Goal: Task Accomplishment & Management: Use online tool/utility

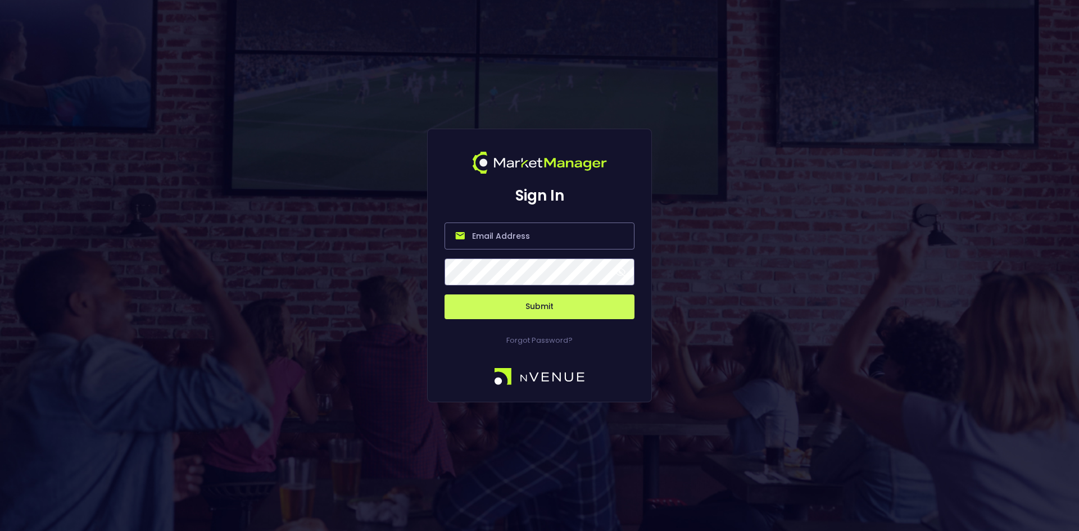
click at [531, 235] on input "email" at bounding box center [539, 235] width 190 height 27
type input "[EMAIL_ADDRESS][DOMAIN_NAME]"
click at [533, 302] on button "Submit" at bounding box center [539, 306] width 190 height 25
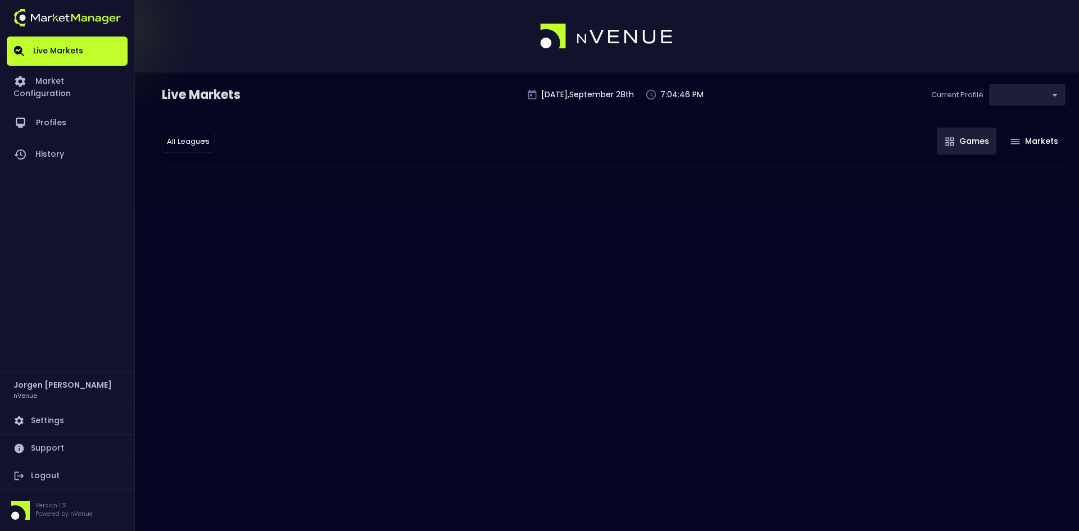
type input "0d810fa5-e353-4d9c-b11d-31f095cae871"
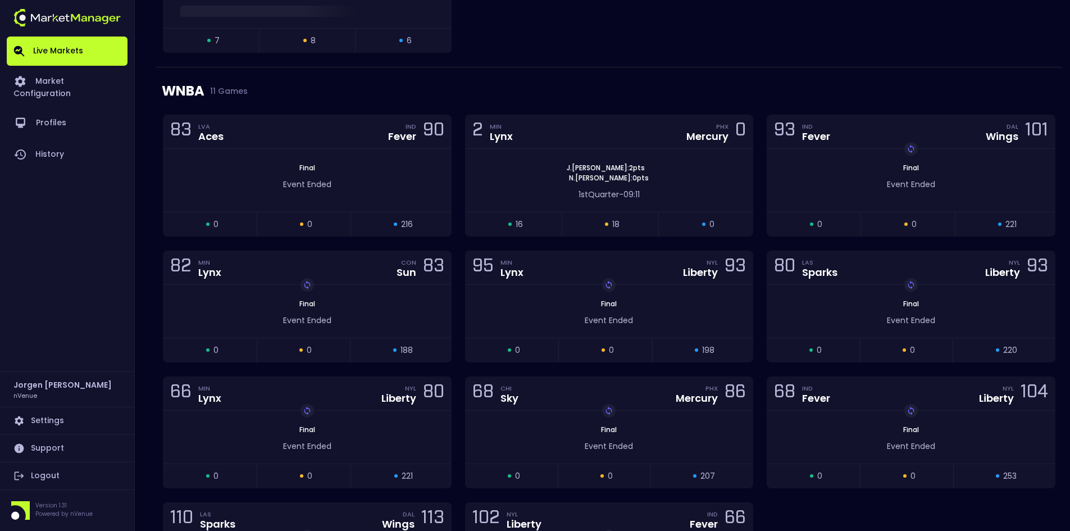
scroll to position [730, 0]
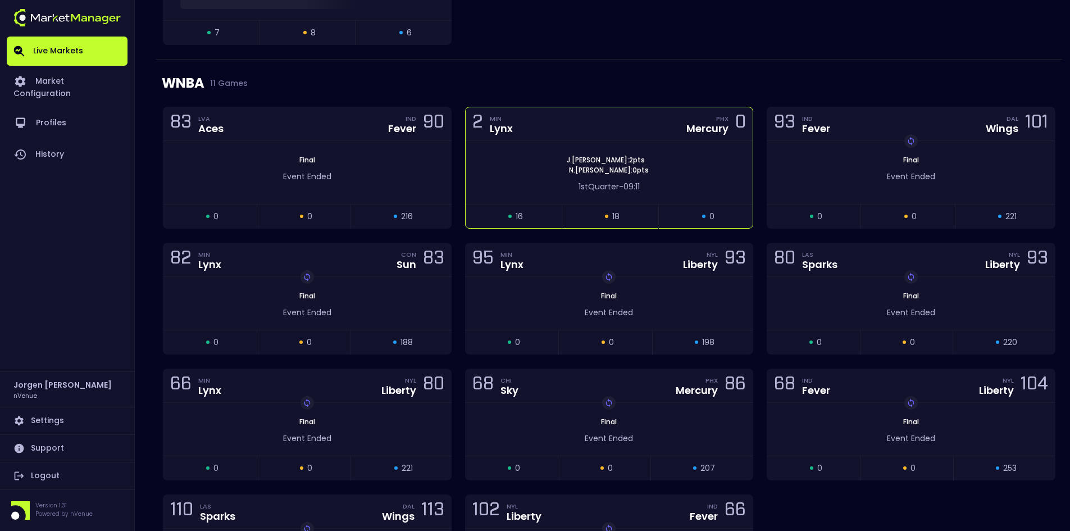
click at [512, 173] on div "[PERSON_NAME] : 2 pts [PERSON_NAME] : 0 pts" at bounding box center [610, 165] width 288 height 20
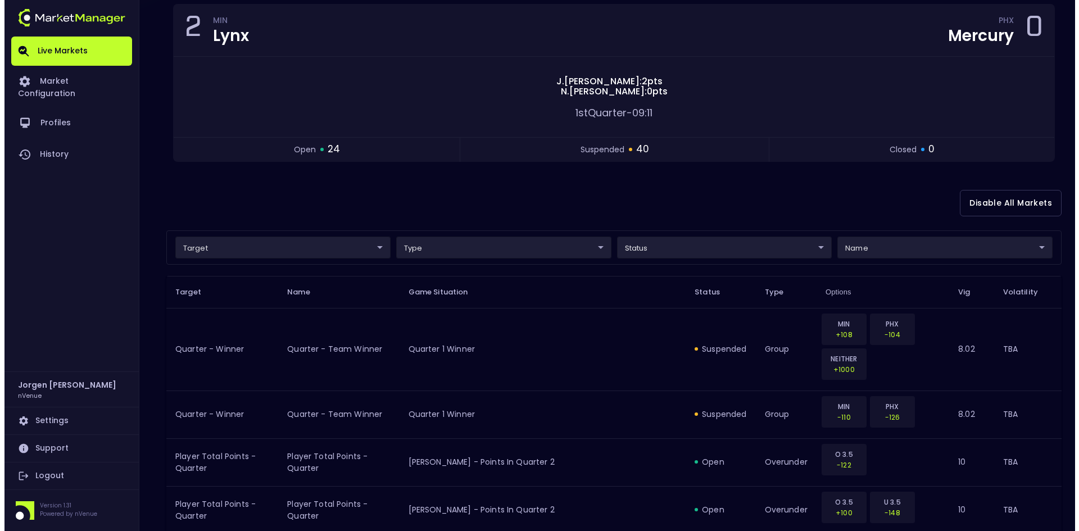
scroll to position [112, 0]
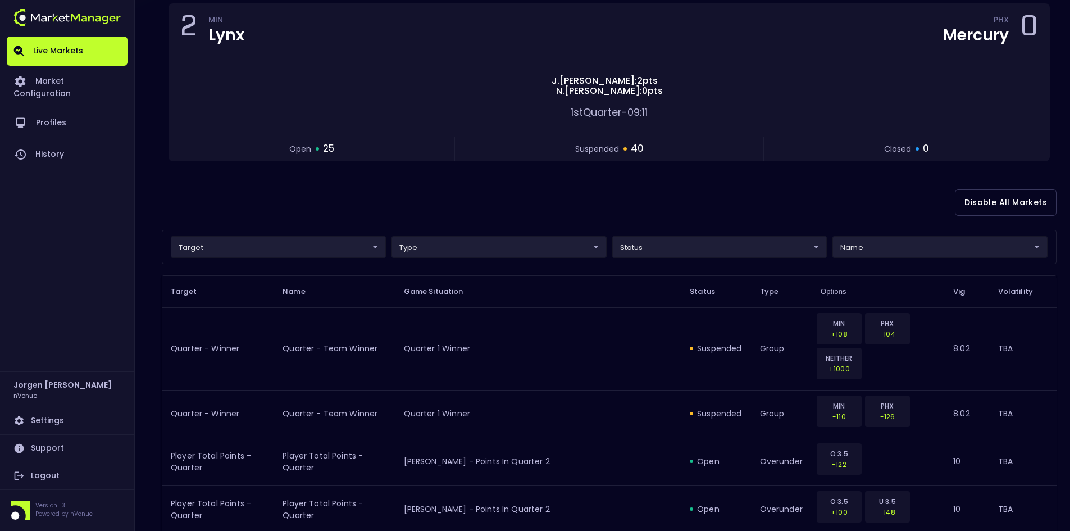
click at [306, 231] on div "target ​ ​ type ​ ​ status ​ ​ name ​ ​" at bounding box center [609, 247] width 895 height 34
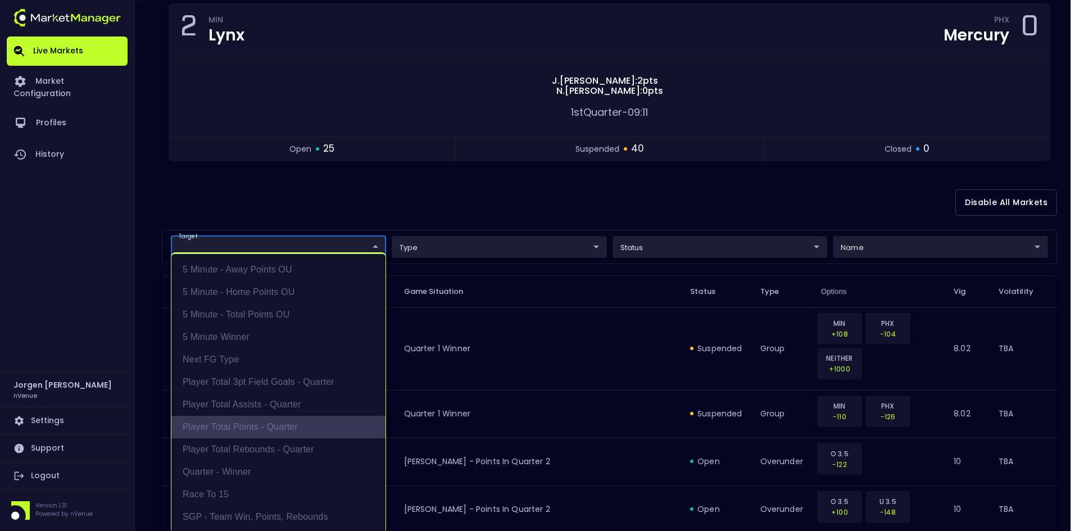
click at [248, 431] on li "Player Total Points - Quarter" at bounding box center [278, 427] width 214 height 22
type input "Player Total Points - Quarter"
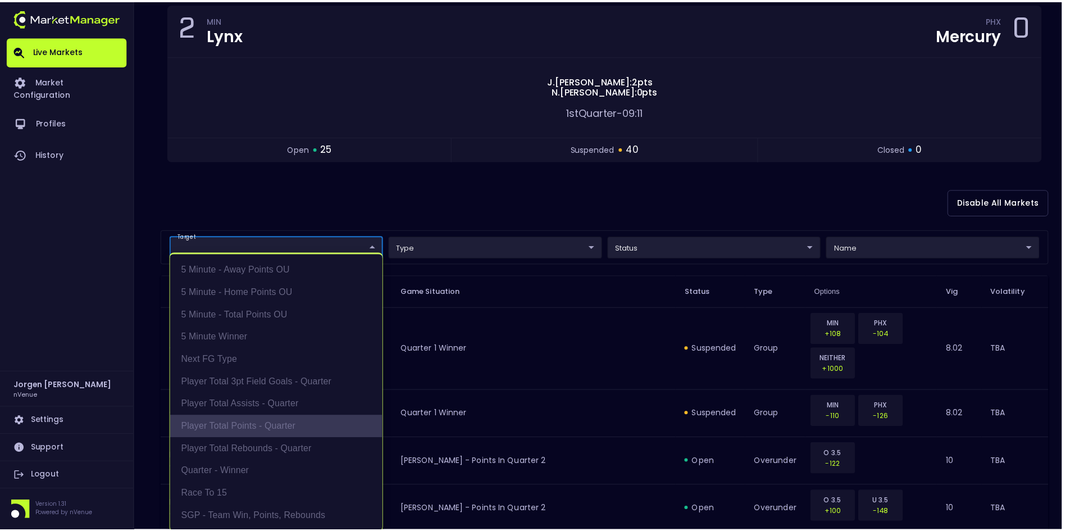
scroll to position [2, 0]
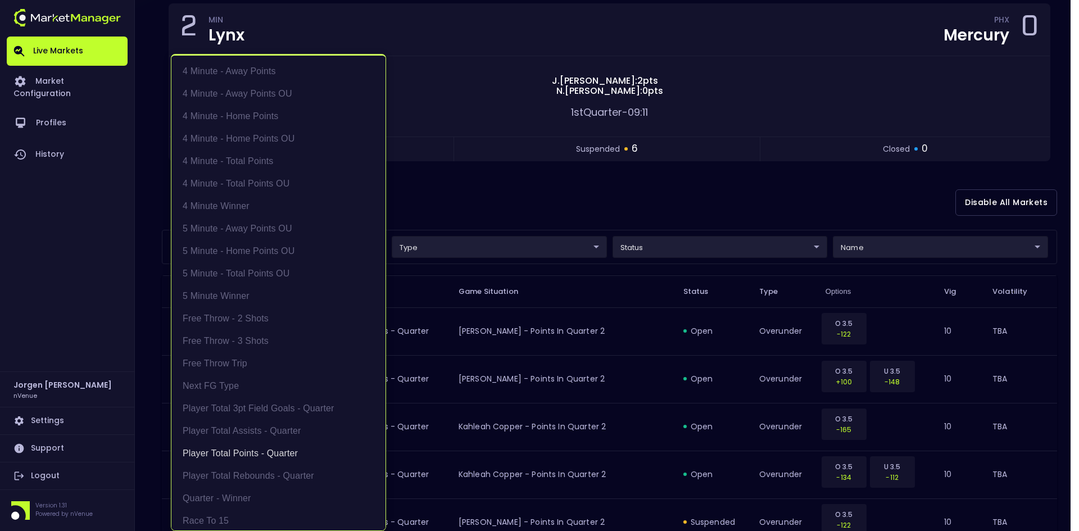
click at [623, 201] on div at bounding box center [539, 265] width 1079 height 531
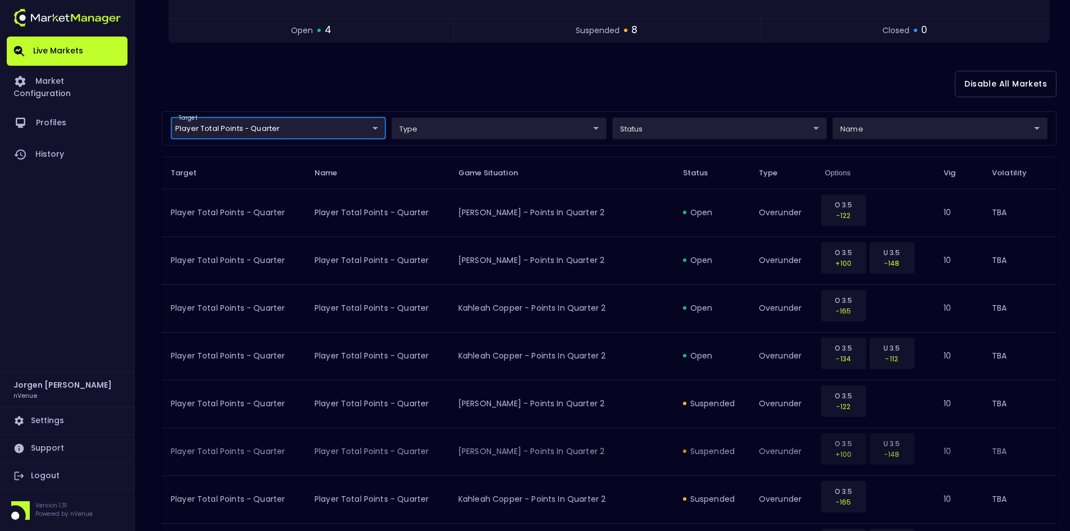
scroll to position [225, 0]
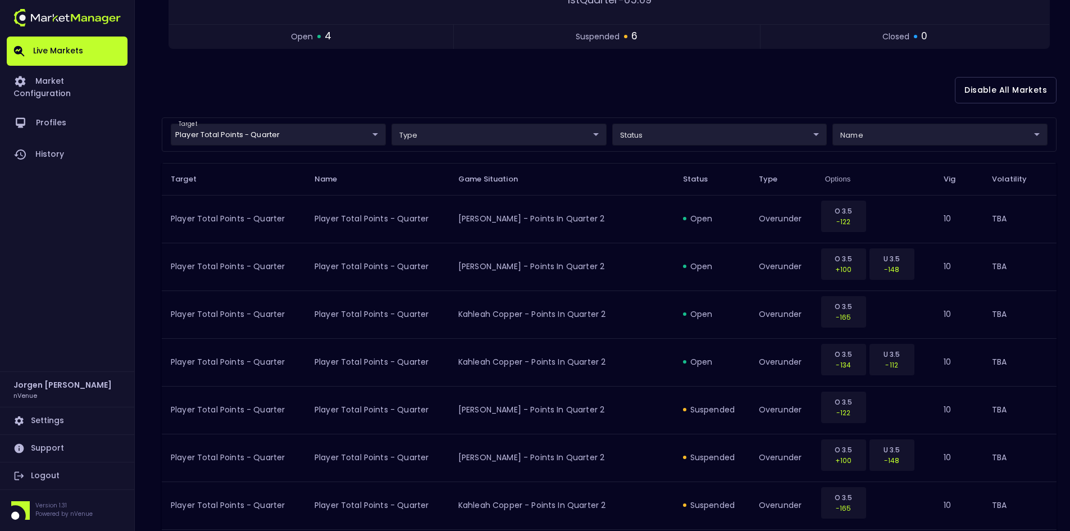
click at [479, 82] on div "Disable All Markets" at bounding box center [609, 90] width 895 height 54
click at [507, 96] on div "Disable All Markets" at bounding box center [609, 90] width 895 height 54
click at [324, 126] on body "Live Markets Market Configuration Profiles History [PERSON_NAME] nVenue Setting…" at bounding box center [535, 299] width 1070 height 1049
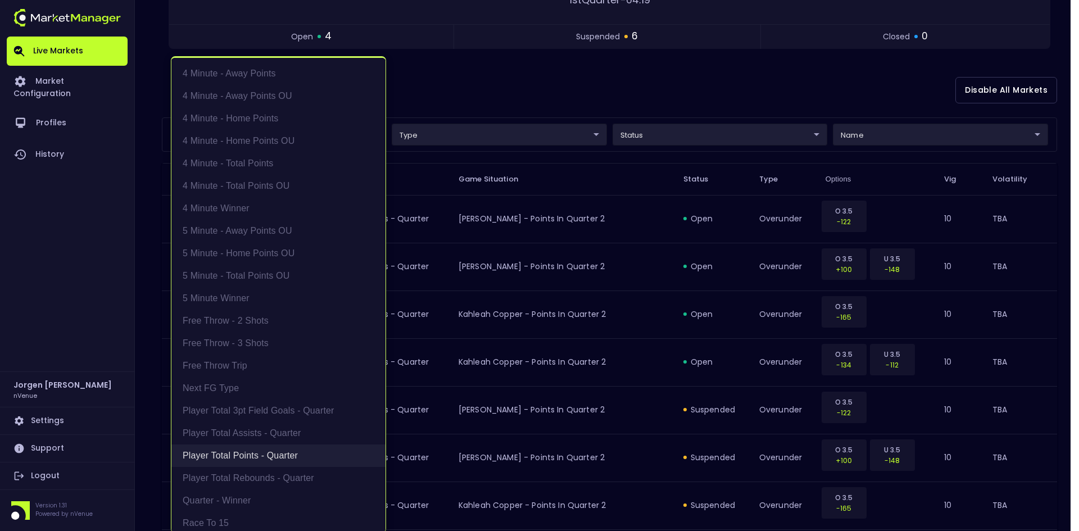
click at [275, 446] on li "Player Total Points - Quarter" at bounding box center [278, 455] width 214 height 22
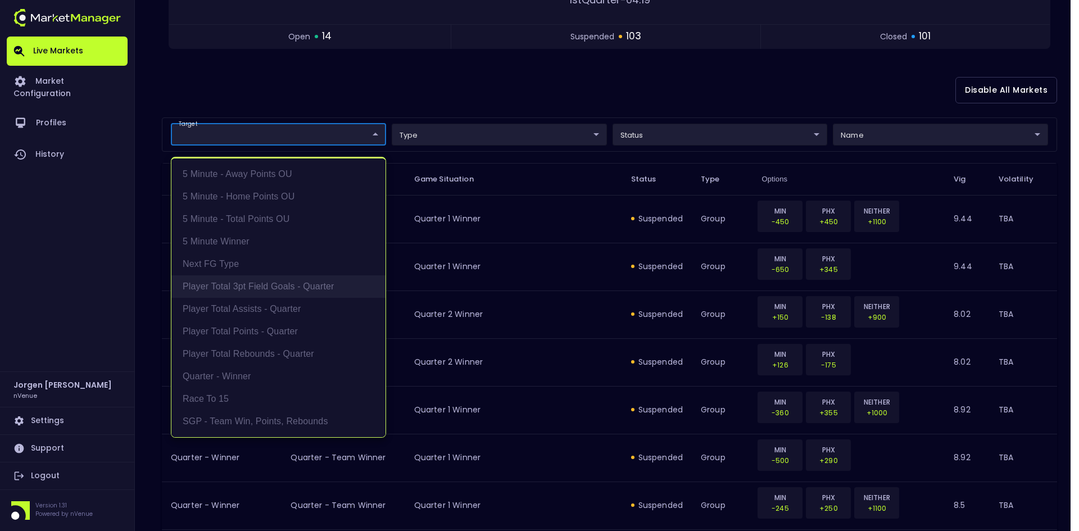
click at [288, 290] on li "Player Total 3pt Field Goals - Quarter" at bounding box center [278, 286] width 214 height 22
type input "Player Total 3pt Field Goals - Quarter"
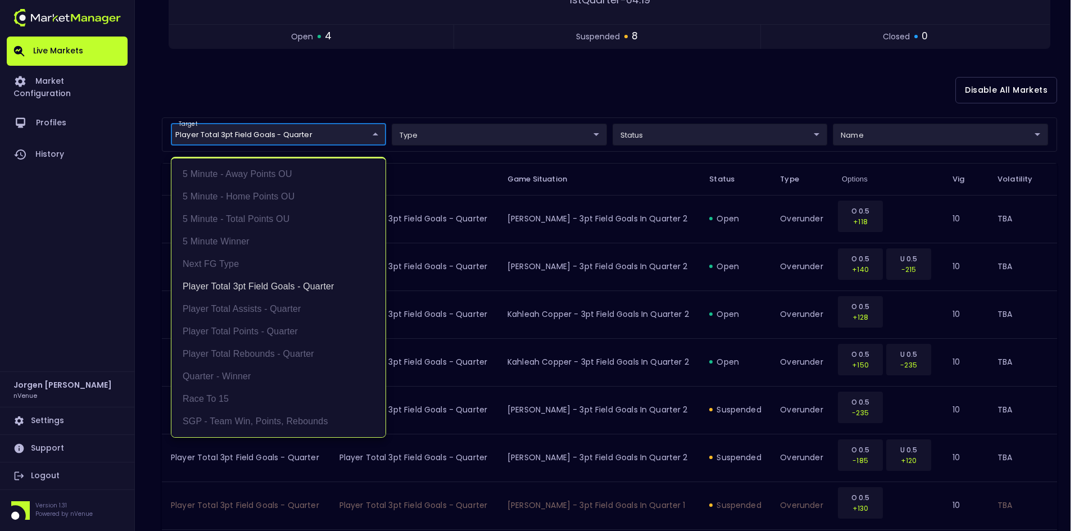
click at [538, 86] on div at bounding box center [539, 265] width 1079 height 531
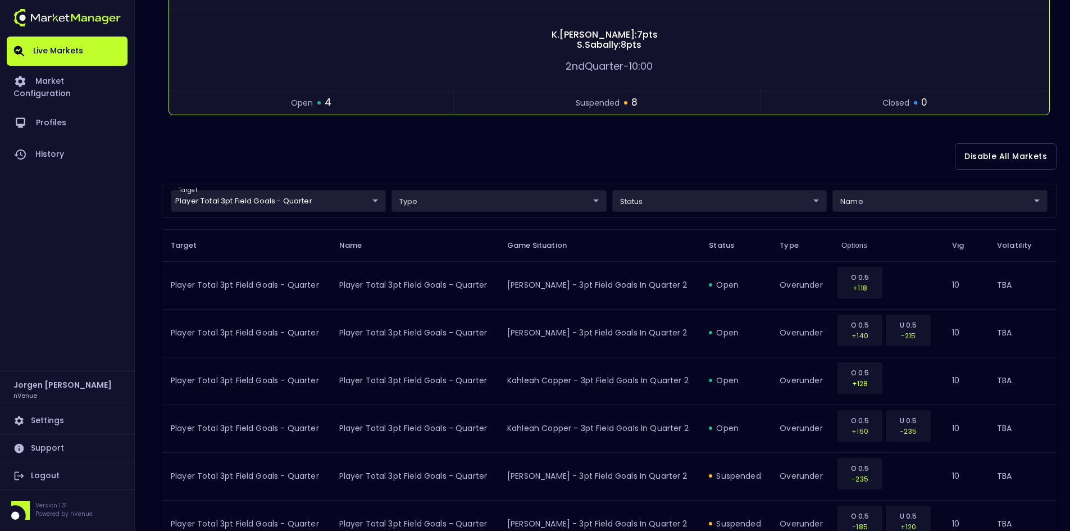
scroll to position [13, 0]
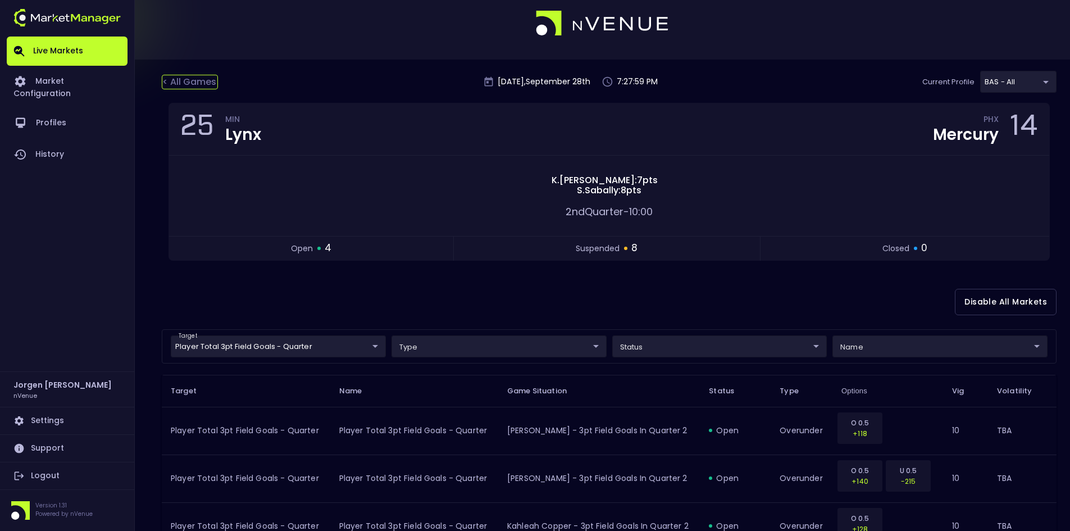
click at [198, 75] on div "< All Games" at bounding box center [190, 82] width 56 height 15
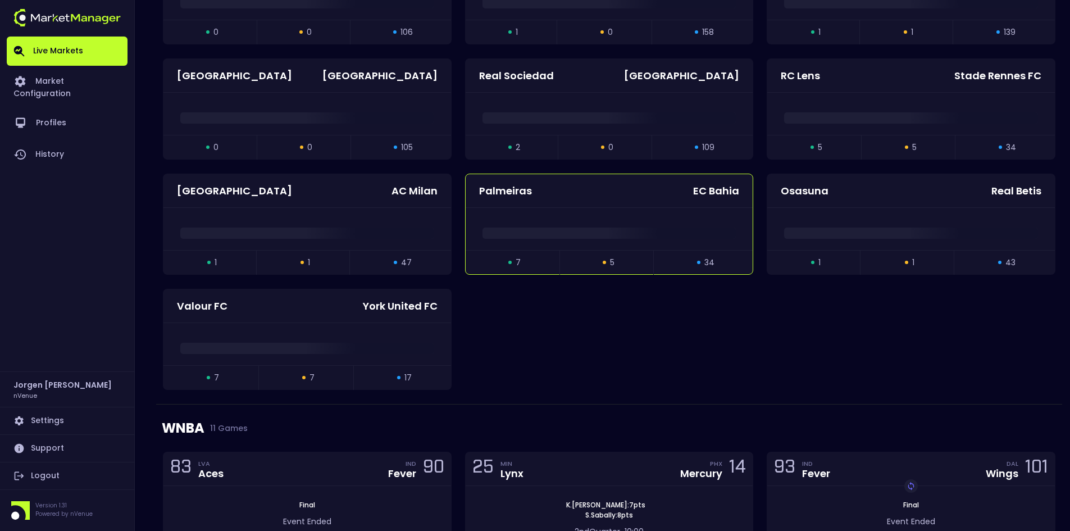
scroll to position [562, 0]
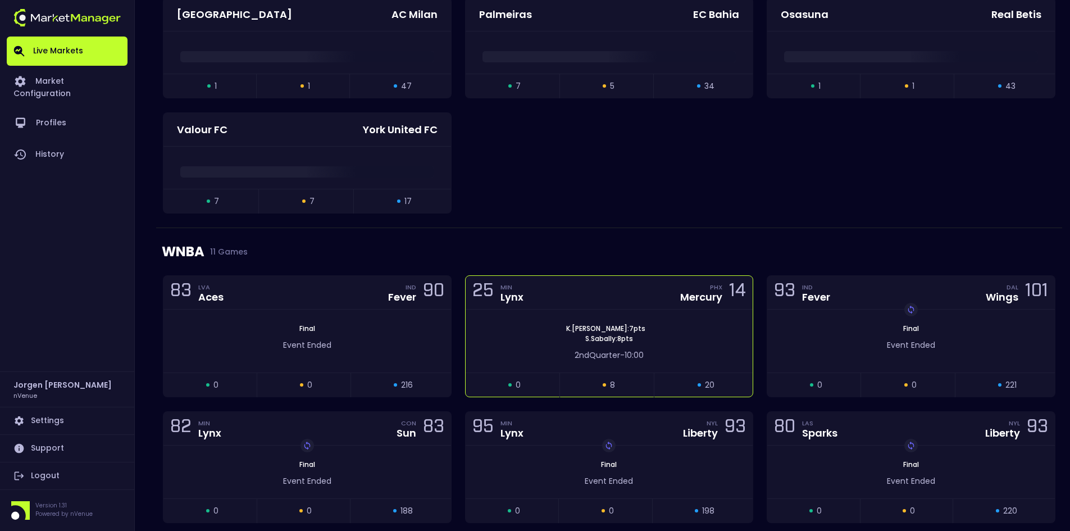
click at [525, 332] on div "[PERSON_NAME] : 7 pts [PERSON_NAME] : 8 pts" at bounding box center [610, 334] width 288 height 20
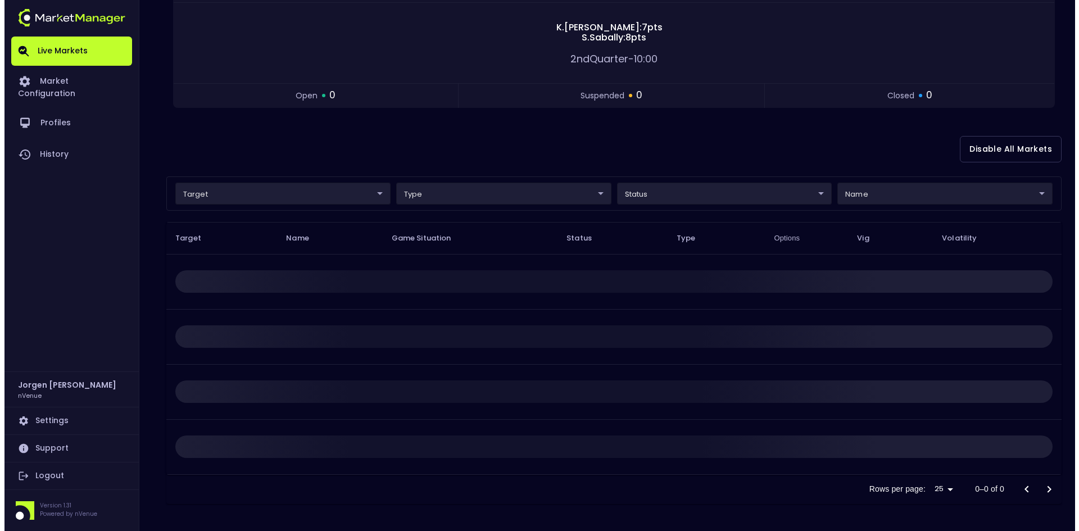
scroll to position [0, 0]
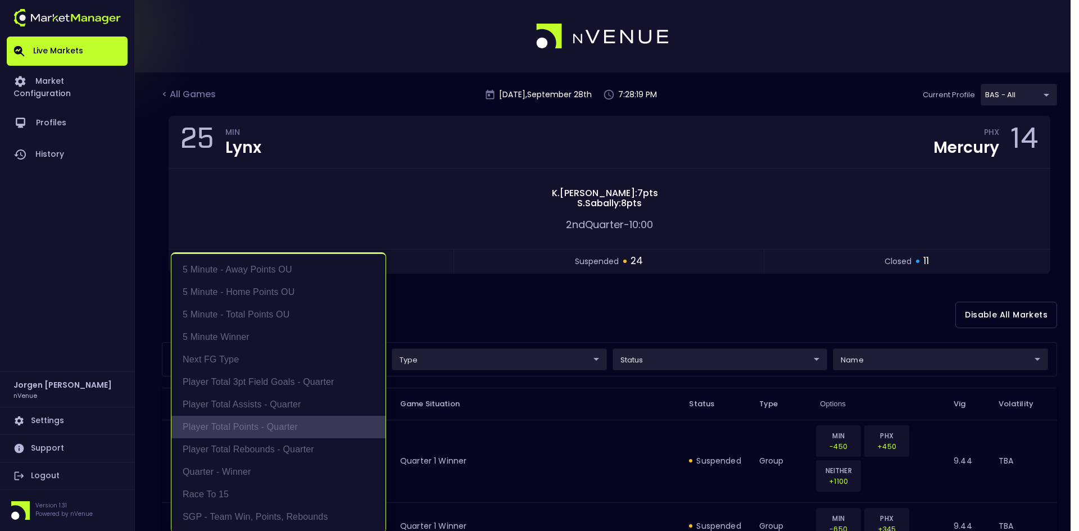
click at [272, 422] on li "Player Total Points - Quarter" at bounding box center [278, 427] width 214 height 22
type input "Player Total Points - Quarter"
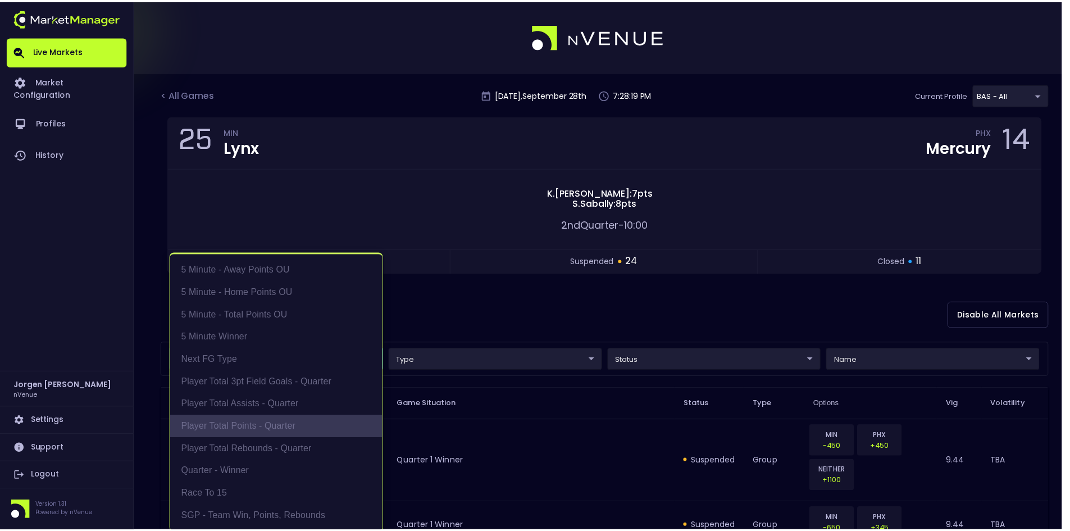
scroll to position [2, 0]
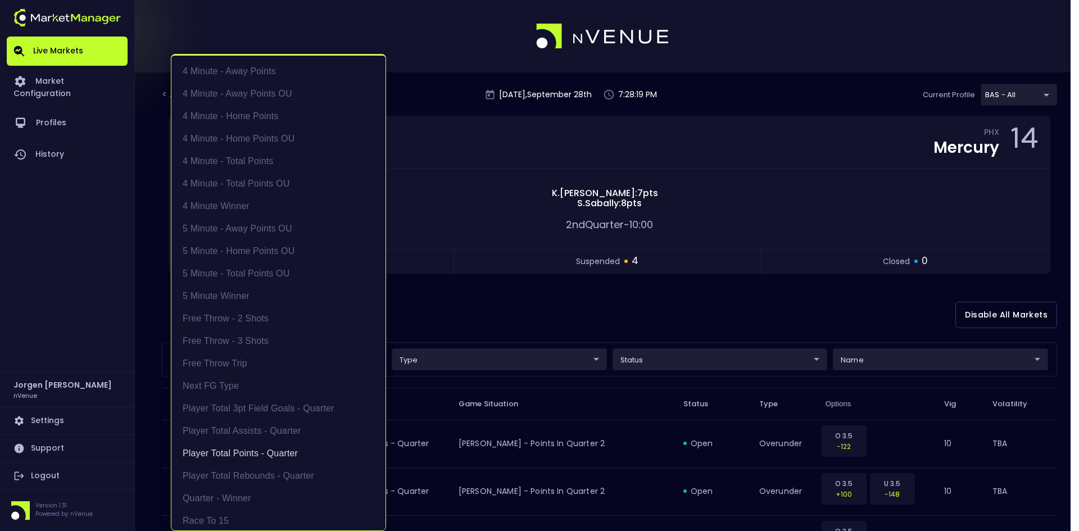
click at [579, 298] on div at bounding box center [539, 265] width 1079 height 531
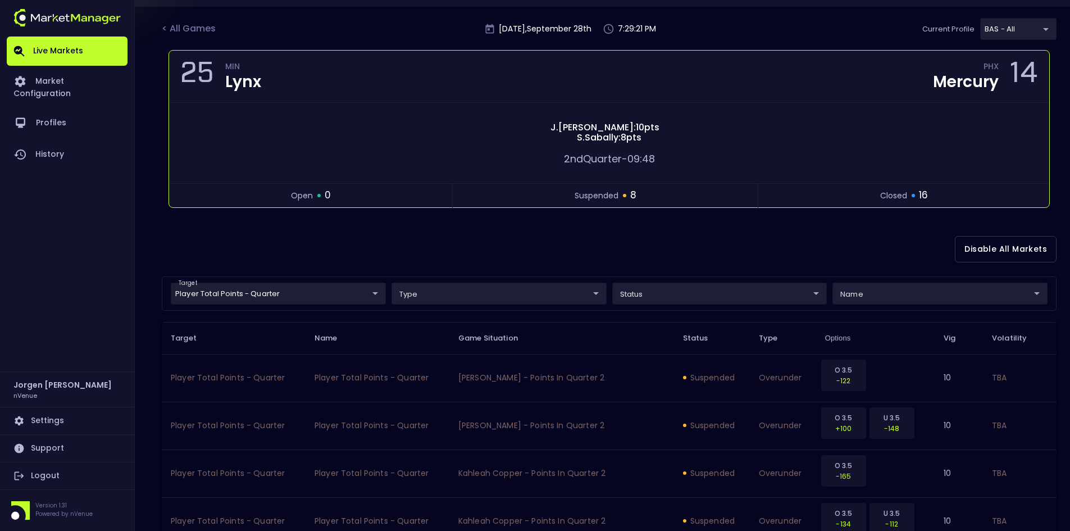
scroll to position [56, 0]
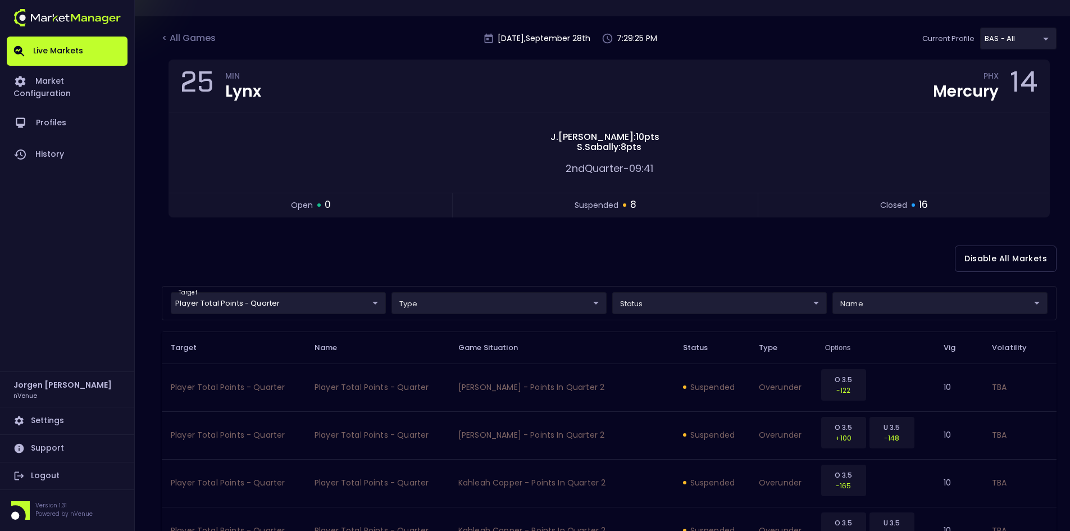
drag, startPoint x: 420, startPoint y: 248, endPoint x: 408, endPoint y: 241, distance: 13.9
click at [420, 248] on div "Disable All Markets" at bounding box center [609, 258] width 895 height 54
click at [194, 35] on div "< All Games" at bounding box center [190, 38] width 56 height 15
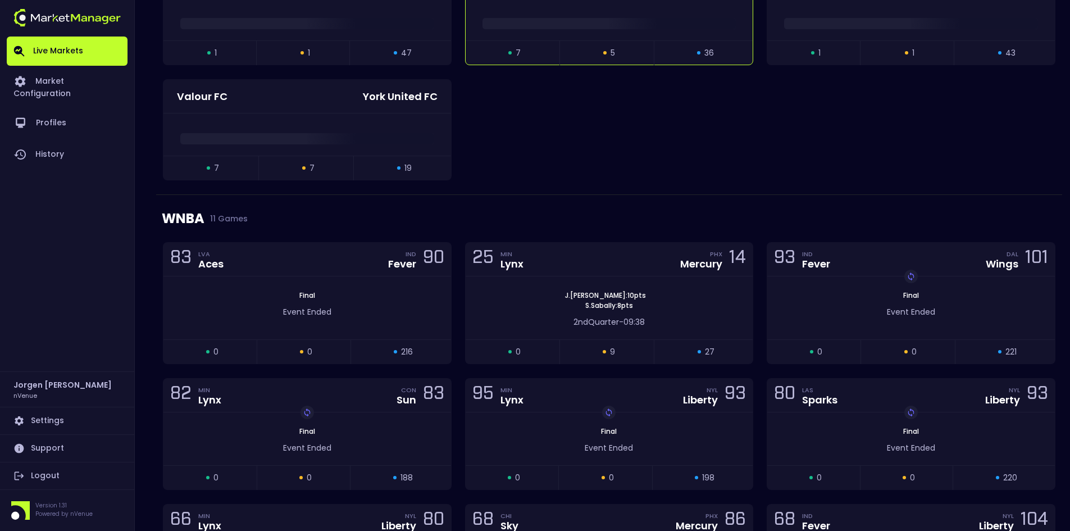
scroll to position [618, 0]
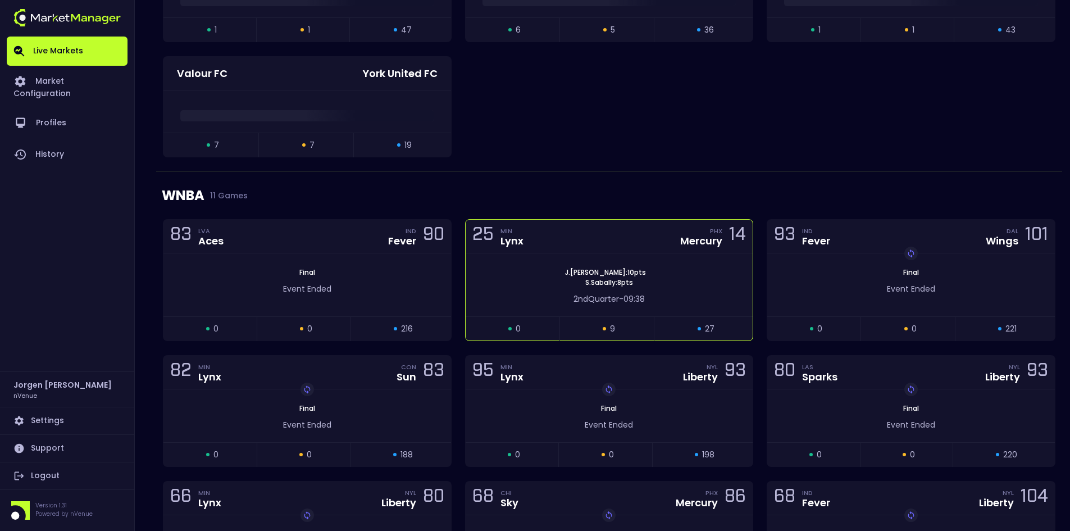
click at [530, 273] on div "[PERSON_NAME] : 10 pts [PERSON_NAME] : 8 pts" at bounding box center [610, 277] width 288 height 20
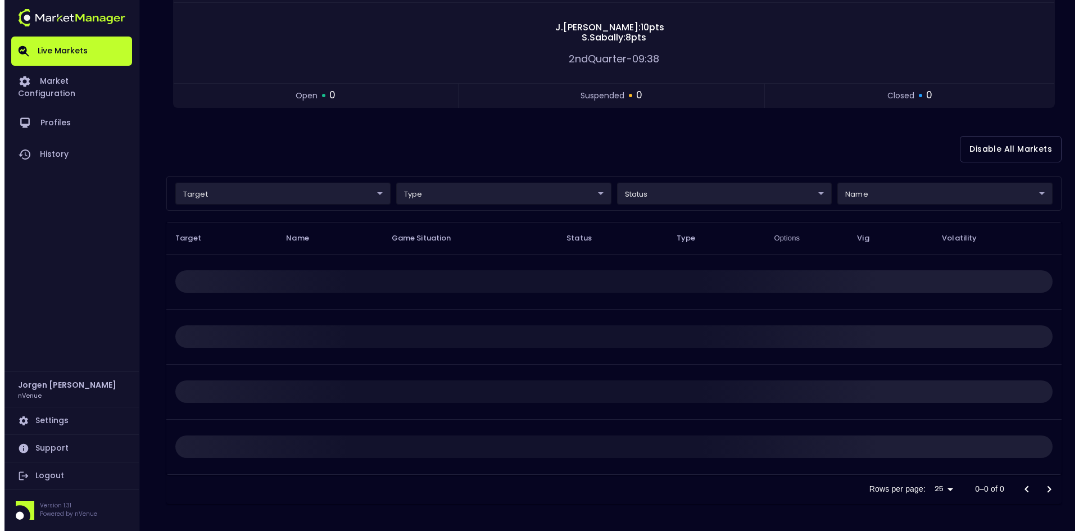
scroll to position [0, 0]
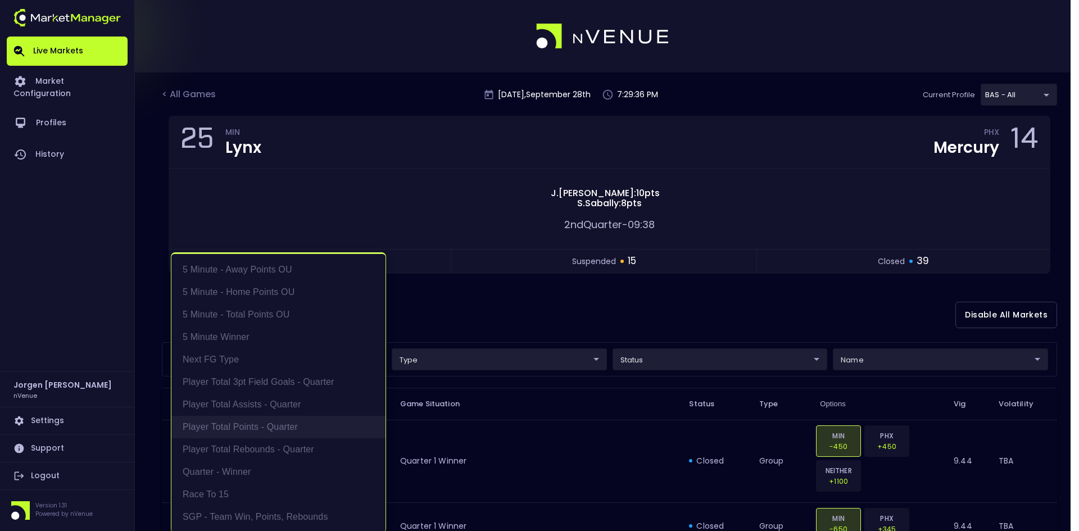
click at [236, 425] on li "Player Total Points - Quarter" at bounding box center [278, 427] width 214 height 22
type input "Player Total Points - Quarter"
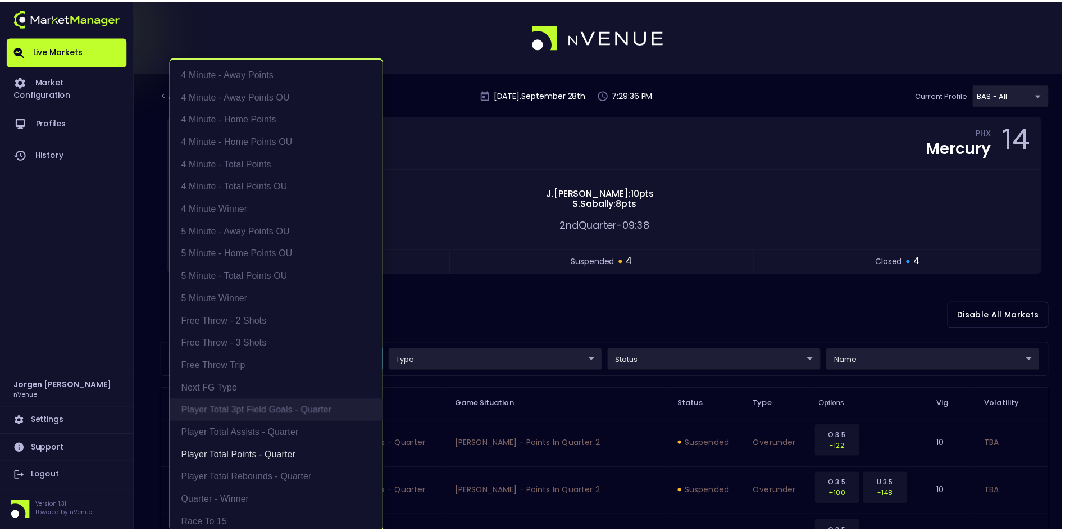
scroll to position [2, 0]
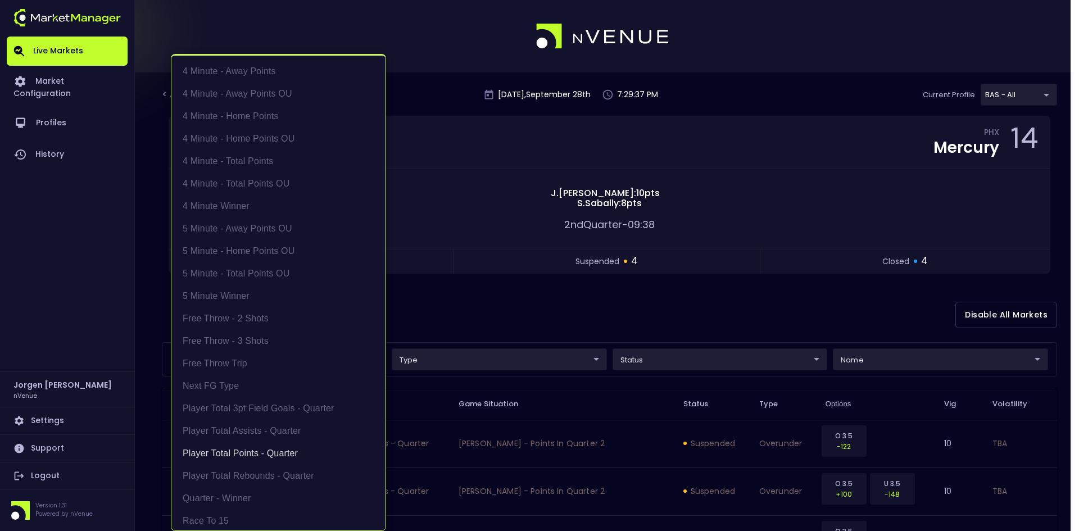
click at [623, 296] on div at bounding box center [539, 265] width 1079 height 531
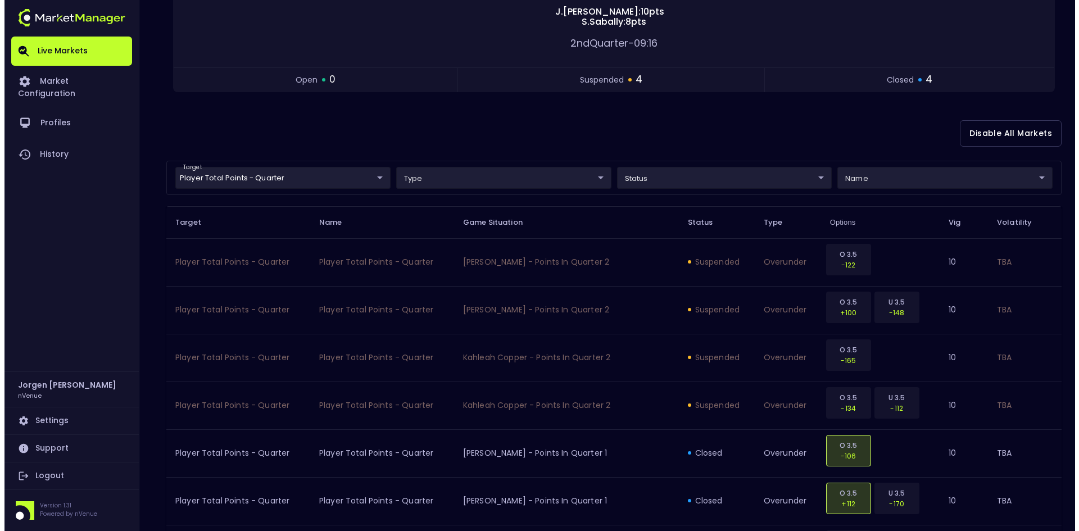
scroll to position [125, 0]
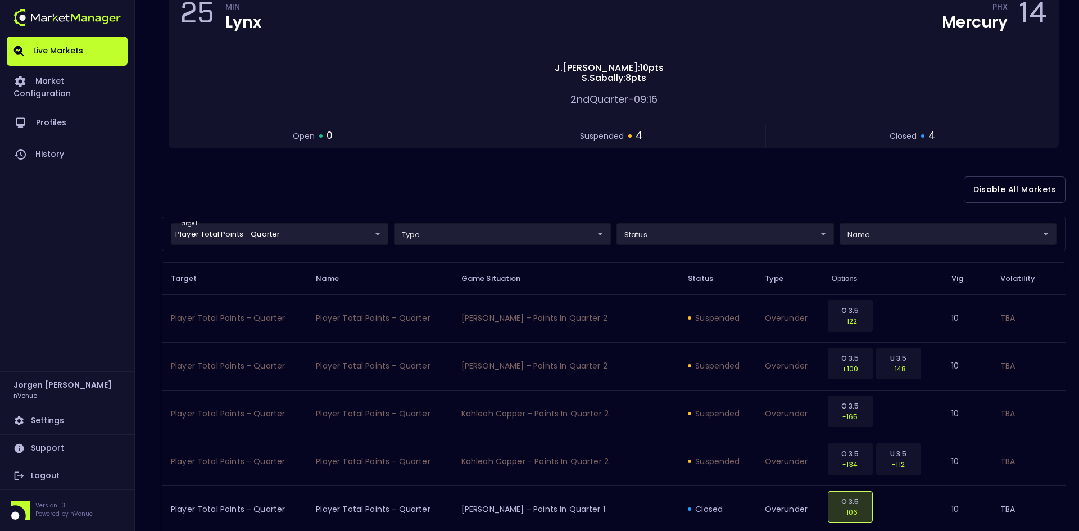
click at [261, 231] on body "Live Markets Market Configuration Profiles History [PERSON_NAME] nVenue Setting…" at bounding box center [539, 399] width 1079 height 1049
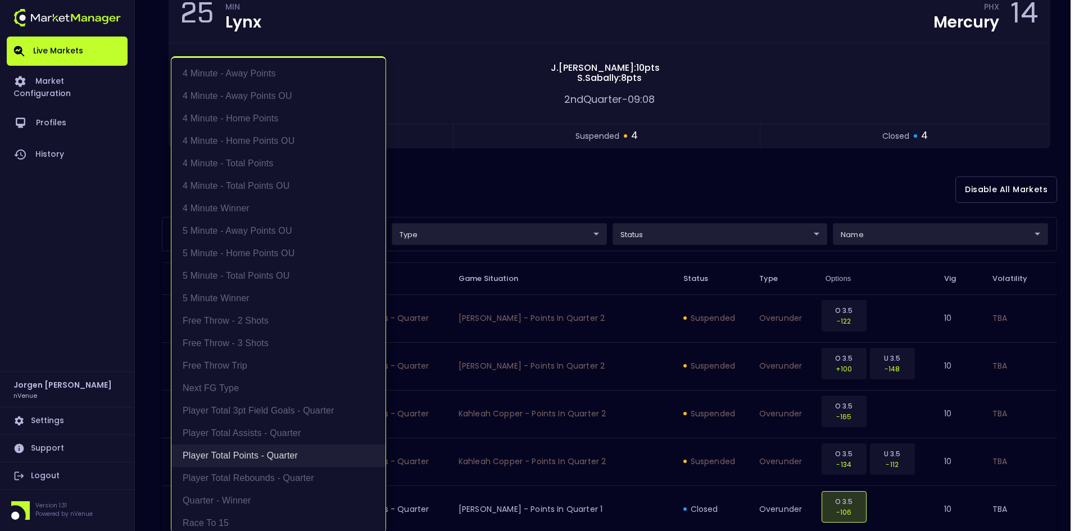
click at [240, 450] on li "Player Total Points - Quarter" at bounding box center [278, 455] width 214 height 22
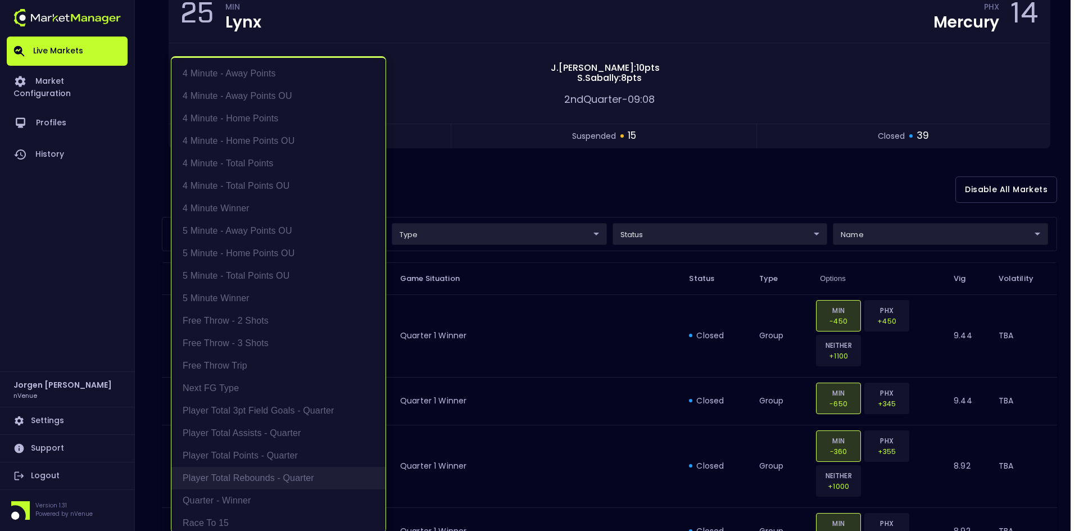
click at [242, 471] on li "Player Total Rebounds - Quarter" at bounding box center [278, 478] width 214 height 22
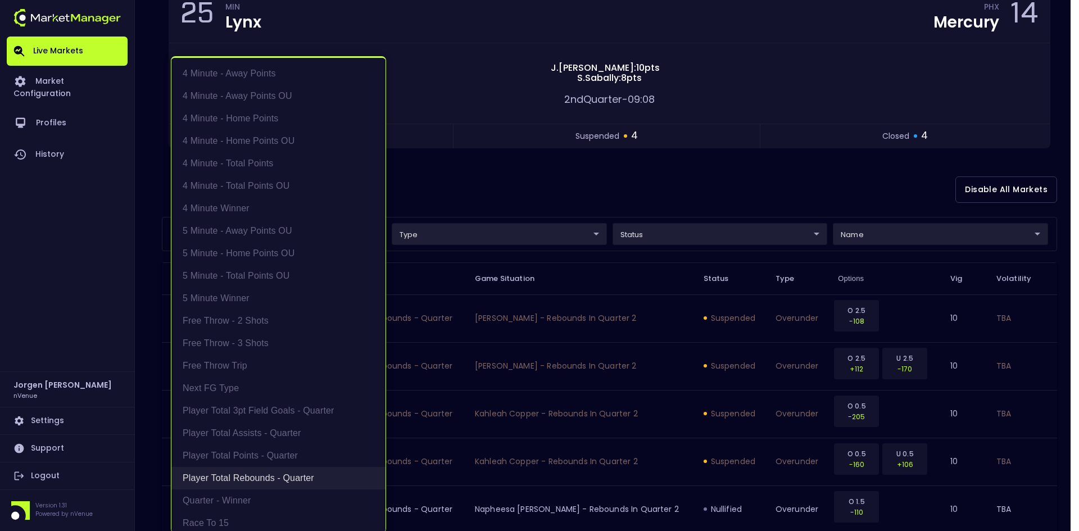
type input "Player Total Rebounds - Quarter"
click at [242, 472] on li "Player Total Rebounds - Quarter" at bounding box center [278, 478] width 214 height 22
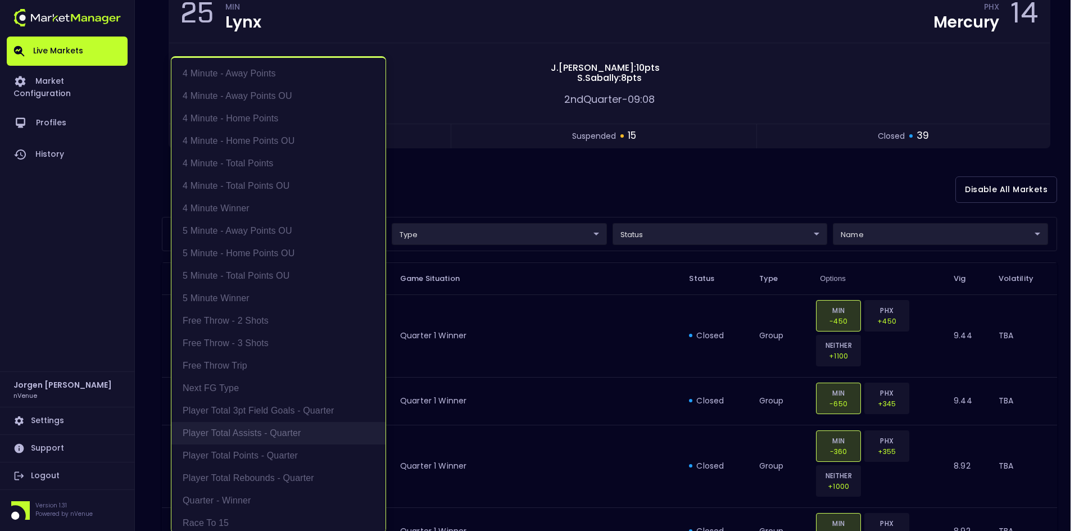
click at [242, 432] on li "Player Total Assists - Quarter" at bounding box center [278, 433] width 214 height 22
type input "Player Total Assists - Quarter"
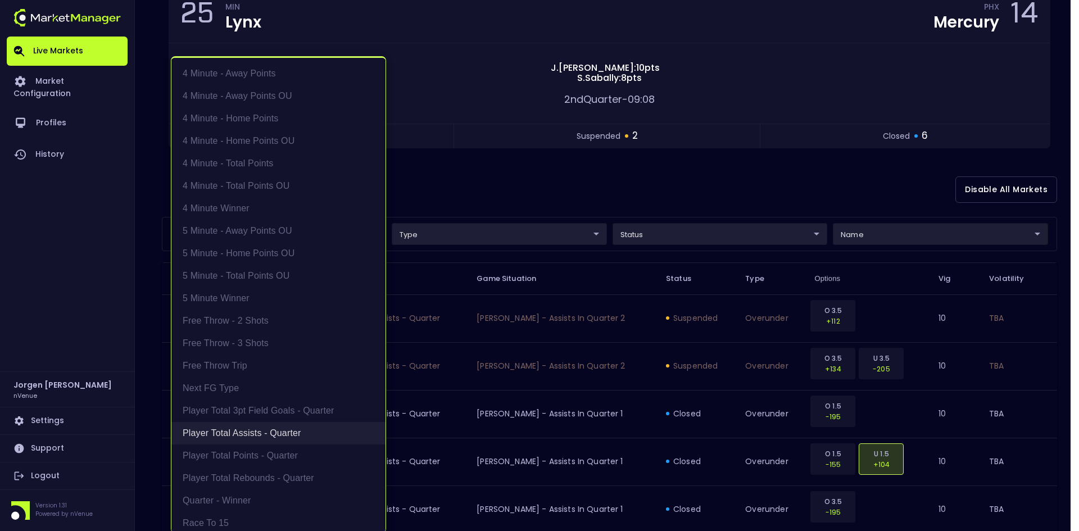
click at [247, 437] on li "Player Total Assists - Quarter" at bounding box center [278, 433] width 214 height 22
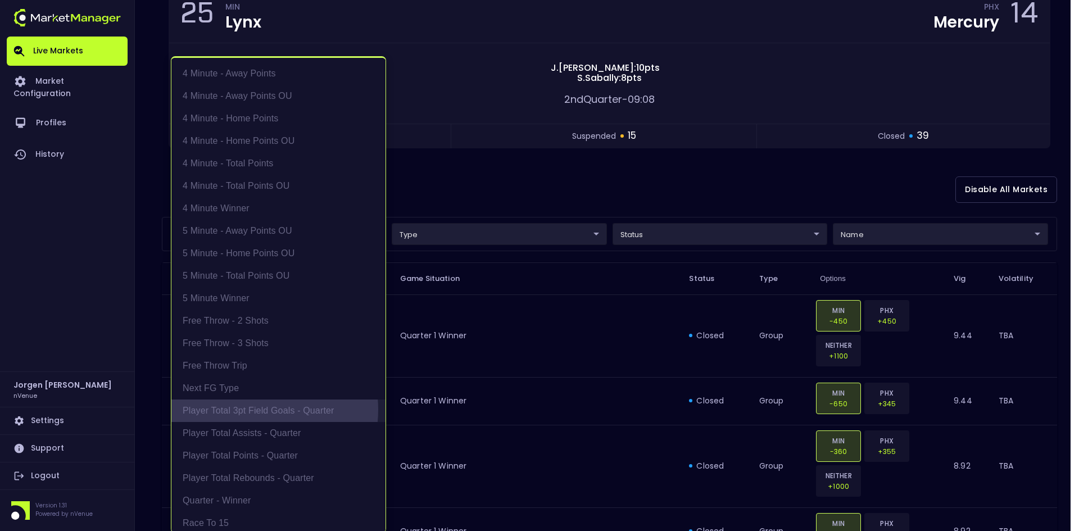
click at [251, 410] on li "Player Total 3pt Field Goals - Quarter" at bounding box center [278, 410] width 214 height 22
type input "Player Total 3pt Field Goals - Quarter"
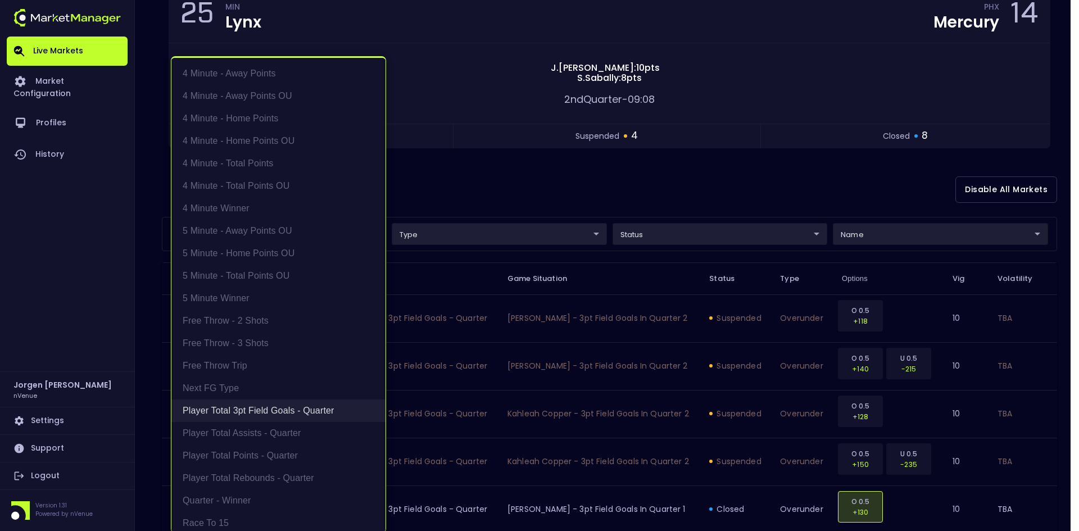
click at [251, 410] on li "Player Total 3pt Field Goals - Quarter" at bounding box center [278, 410] width 214 height 22
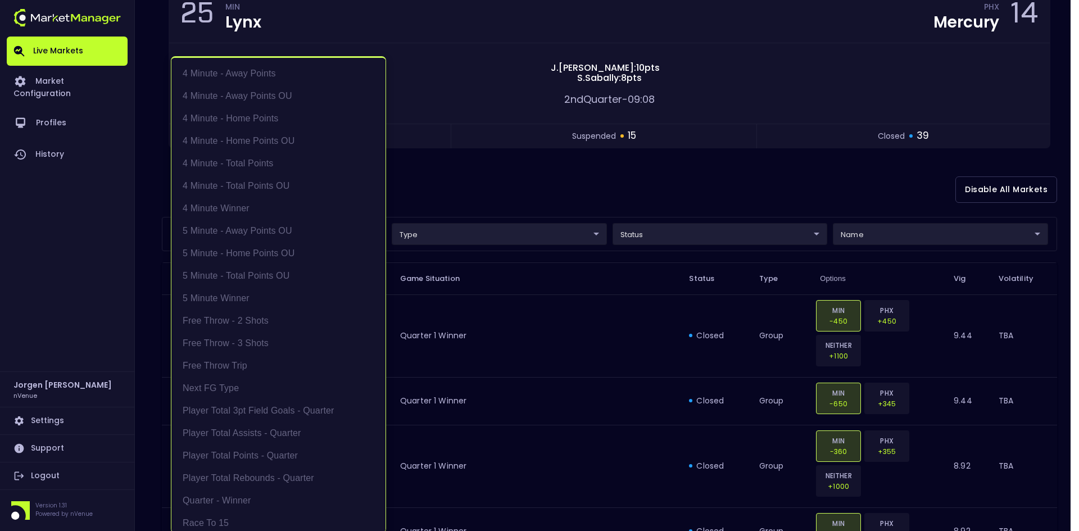
click at [587, 172] on div at bounding box center [539, 265] width 1079 height 531
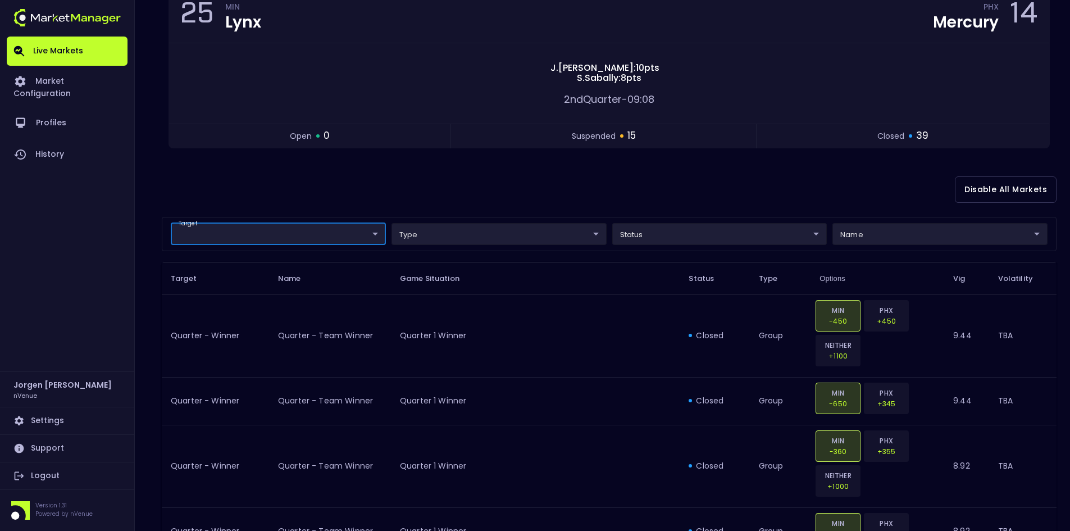
scroll to position [0, 0]
click at [415, 194] on div "Disable All Markets" at bounding box center [609, 189] width 895 height 54
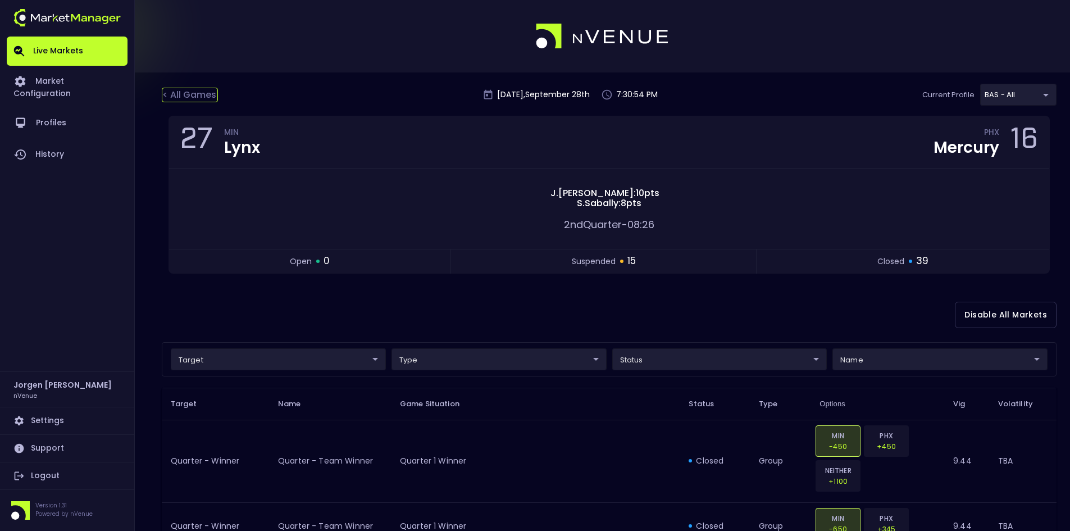
click at [194, 95] on div "< All Games" at bounding box center [190, 95] width 56 height 15
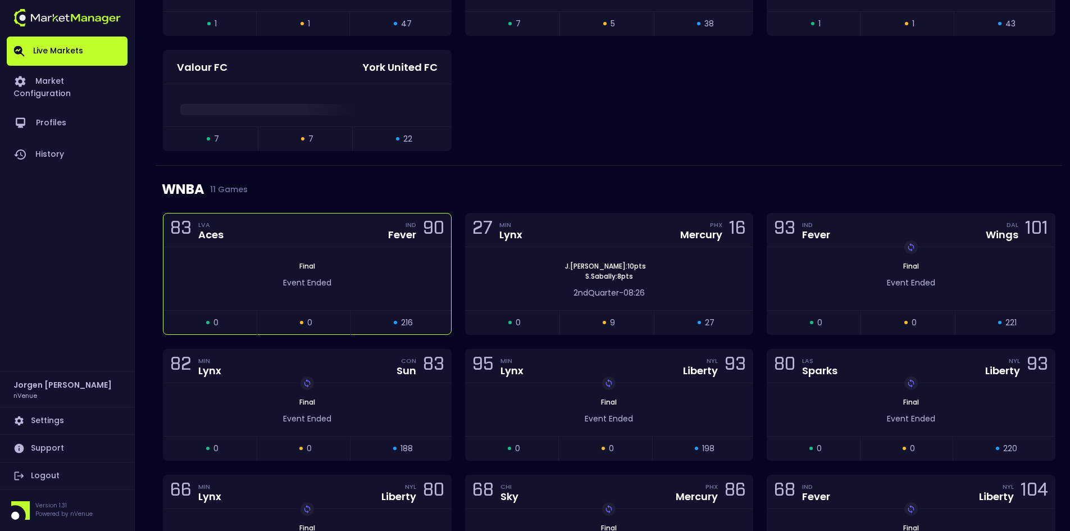
scroll to position [618, 0]
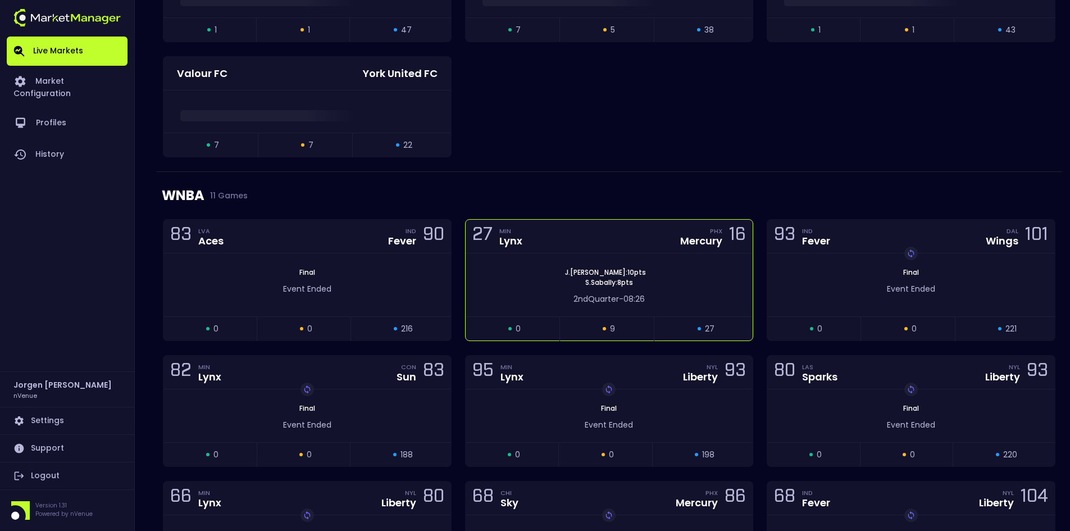
click at [530, 275] on div "[PERSON_NAME] : 10 pts [PERSON_NAME] : 8 pts" at bounding box center [610, 277] width 288 height 20
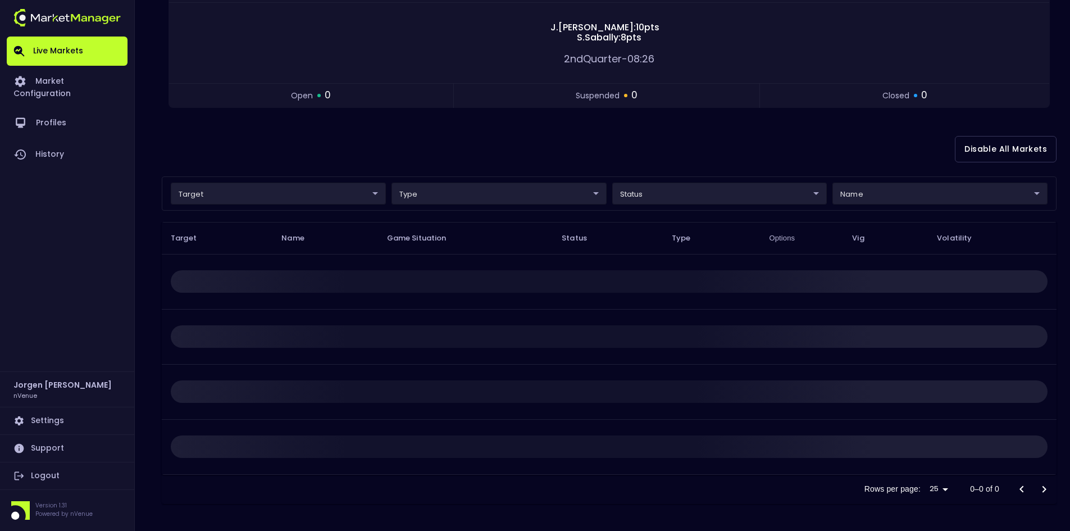
scroll to position [0, 0]
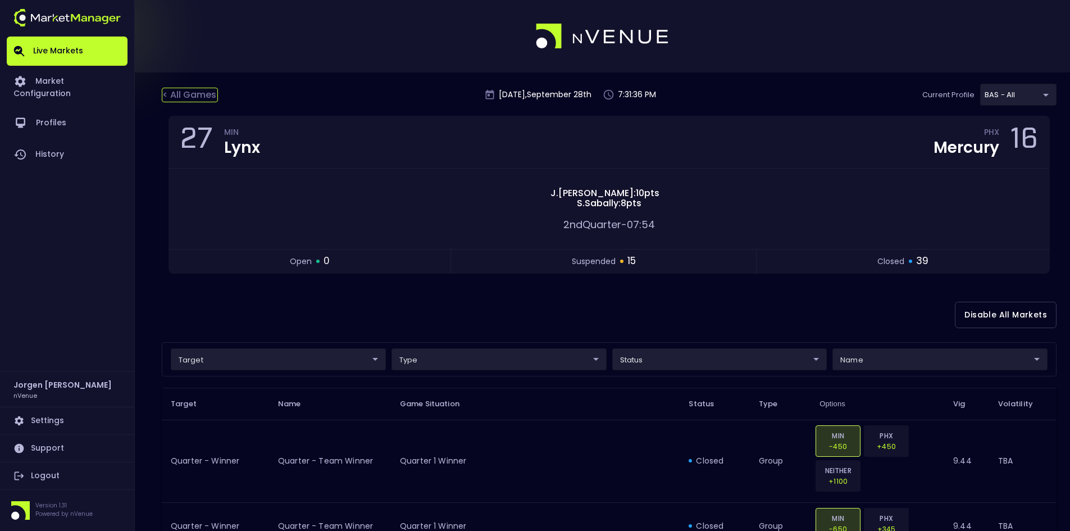
click at [187, 97] on div "< All Games" at bounding box center [190, 95] width 56 height 15
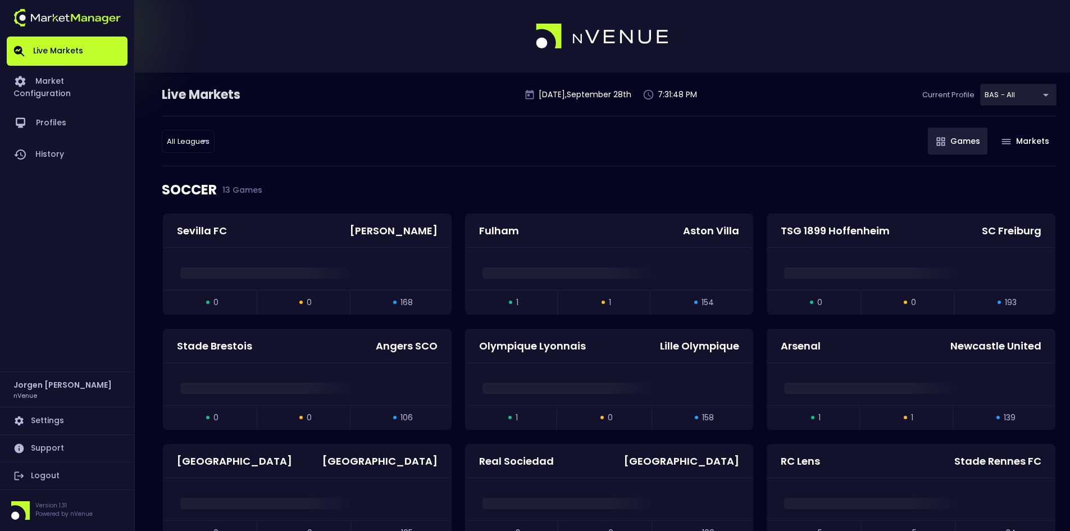
click at [506, 192] on div "SOCCER 13 Games" at bounding box center [609, 189] width 895 height 47
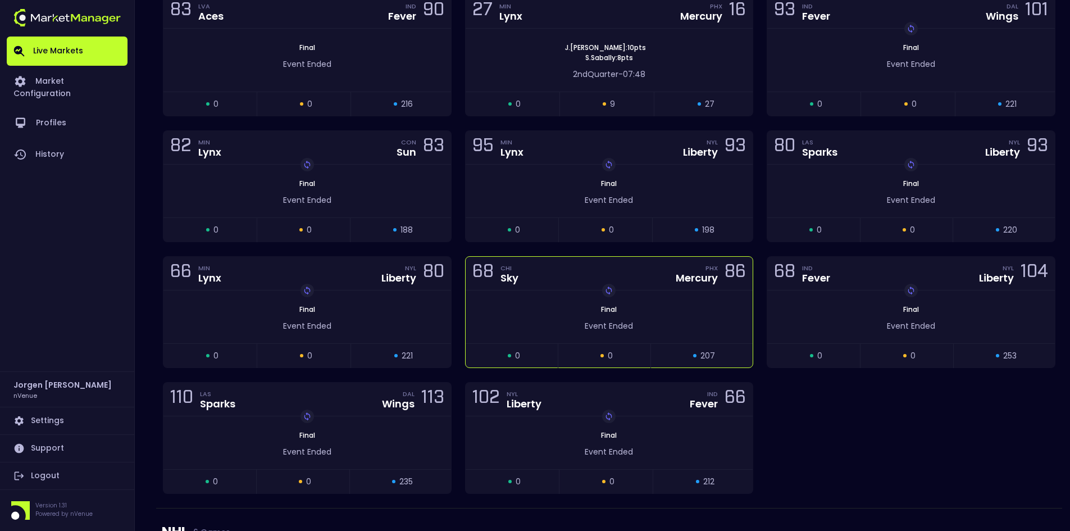
scroll to position [730, 0]
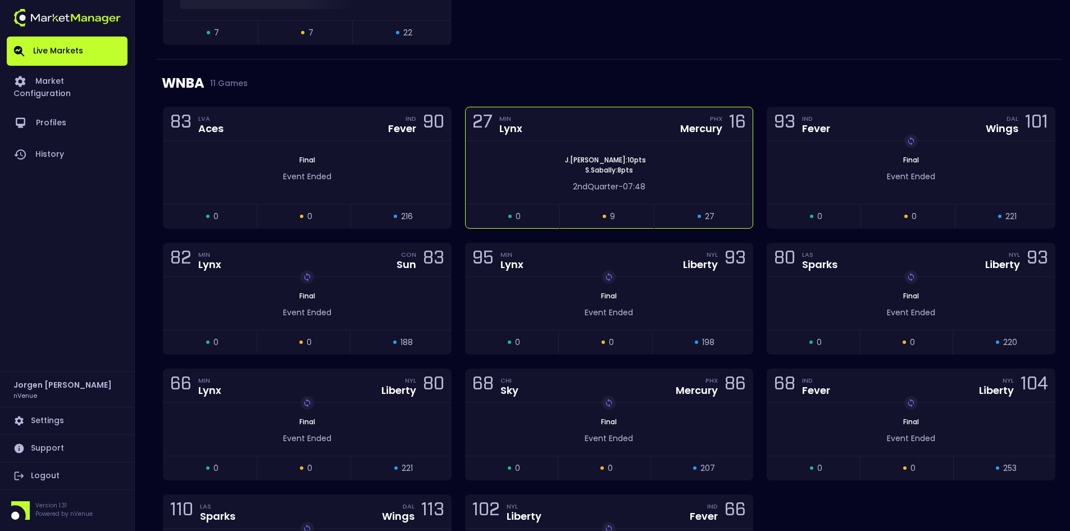
click at [551, 174] on div "[PERSON_NAME] : 10 pts [PERSON_NAME] : 8 pts" at bounding box center [610, 165] width 288 height 20
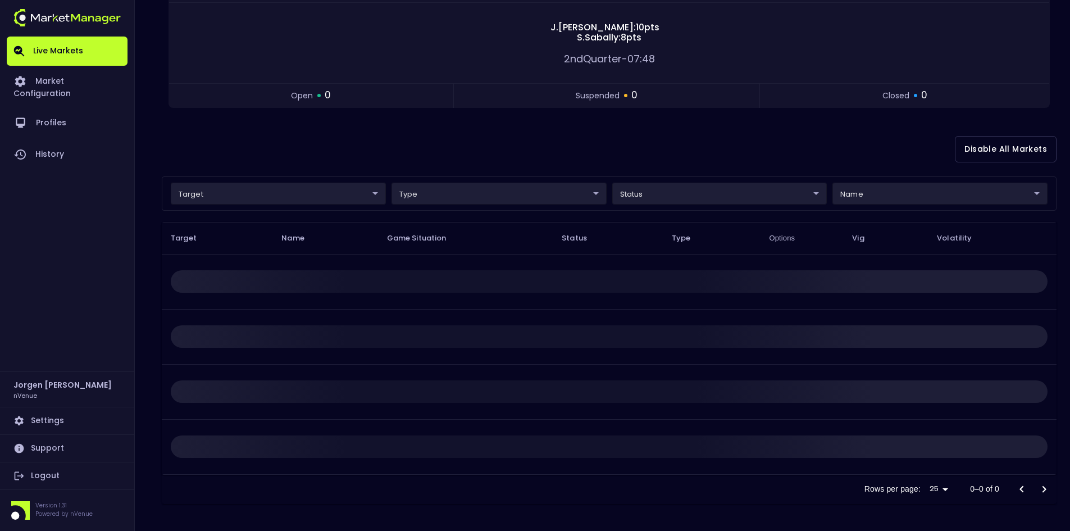
scroll to position [0, 0]
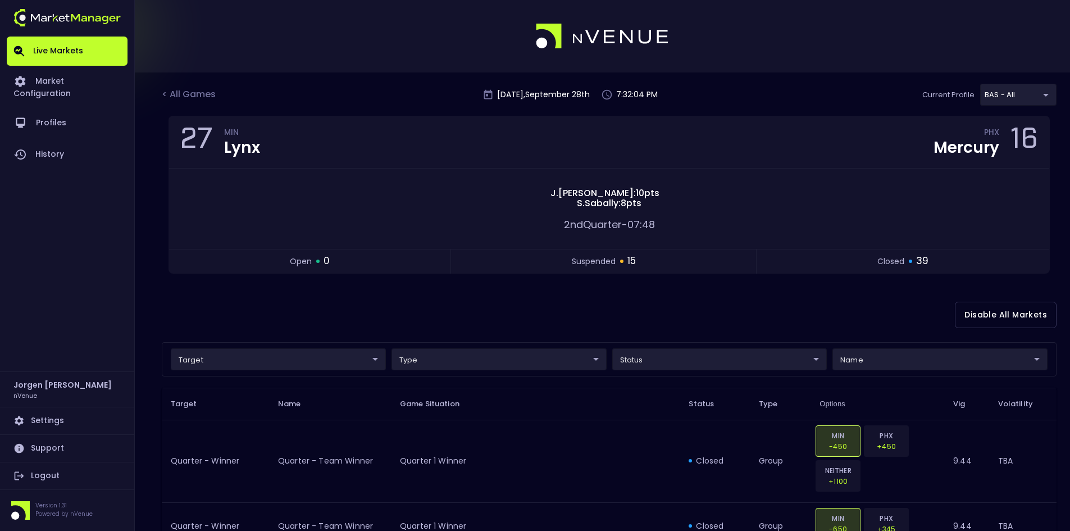
click at [681, 310] on div "Disable All Markets" at bounding box center [609, 315] width 895 height 54
click at [192, 97] on div "< All Games" at bounding box center [190, 95] width 56 height 15
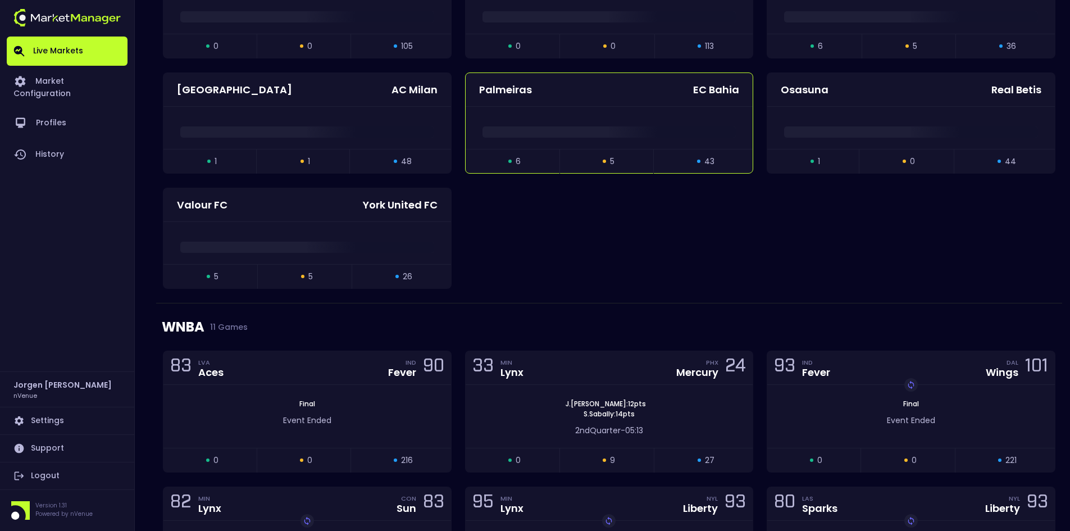
scroll to position [562, 0]
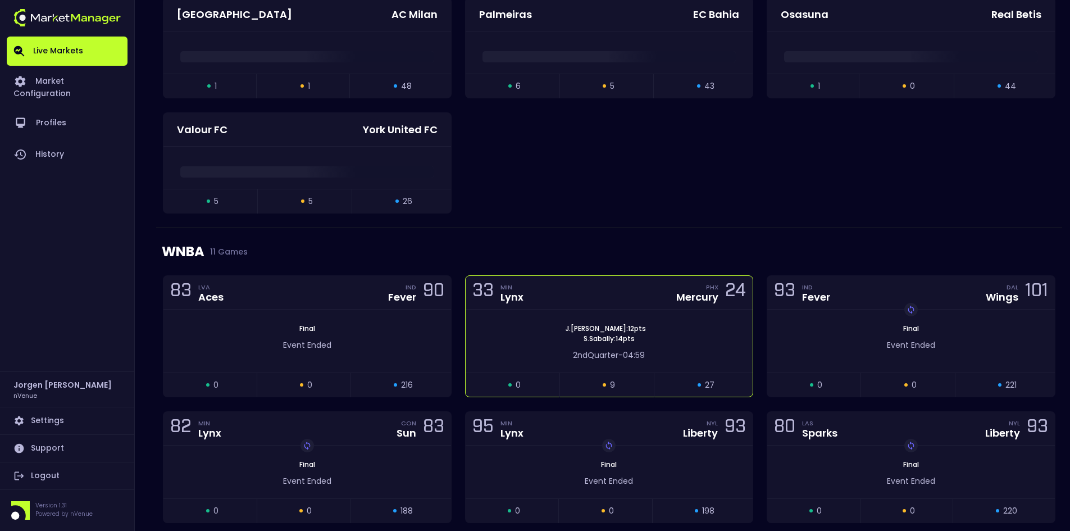
click at [503, 363] on div "[PERSON_NAME] : 12 pts [PERSON_NAME] : 14 pts 2nd Quarter - 04:59" at bounding box center [610, 341] width 288 height 63
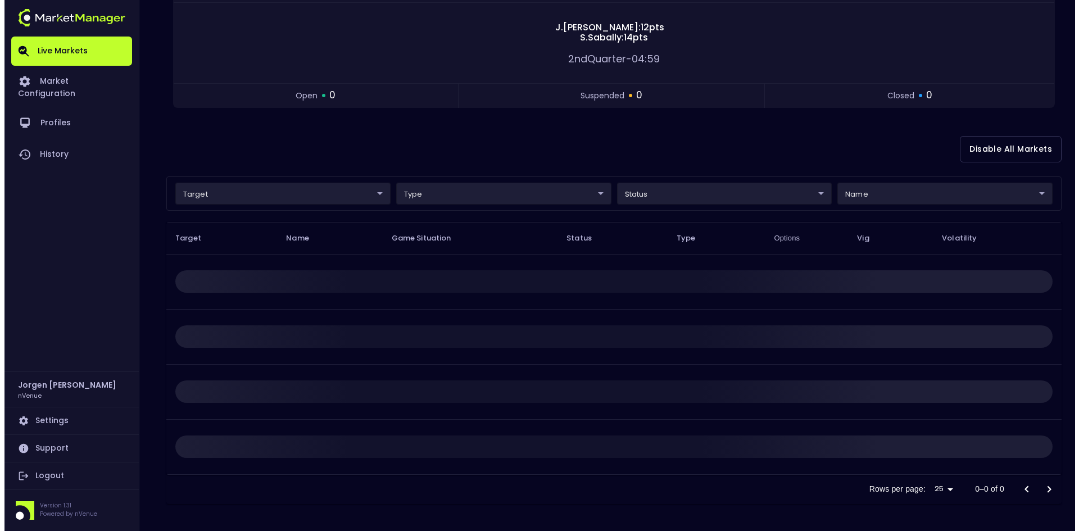
scroll to position [0, 0]
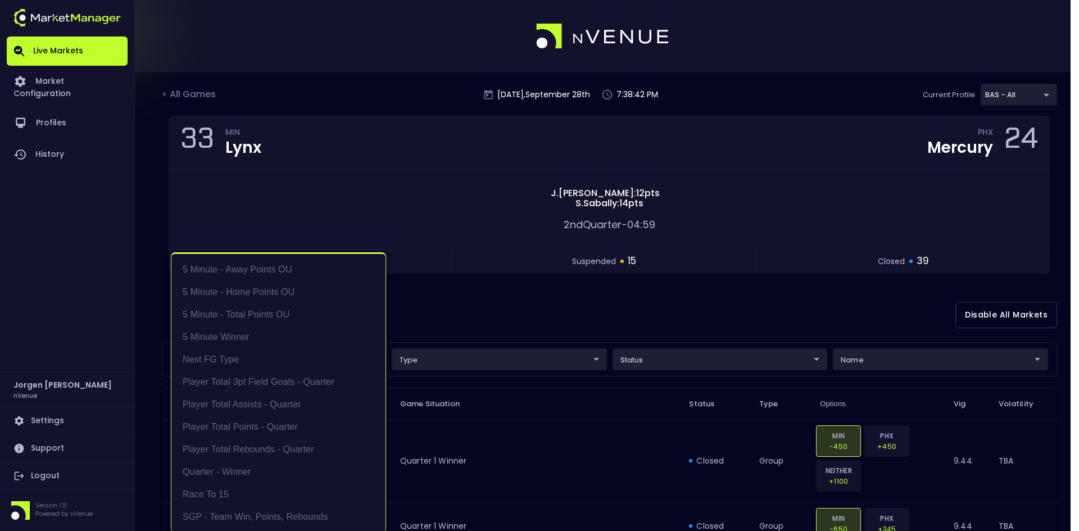
click at [258, 270] on li "5 Minute - Away Points OU" at bounding box center [278, 269] width 214 height 22
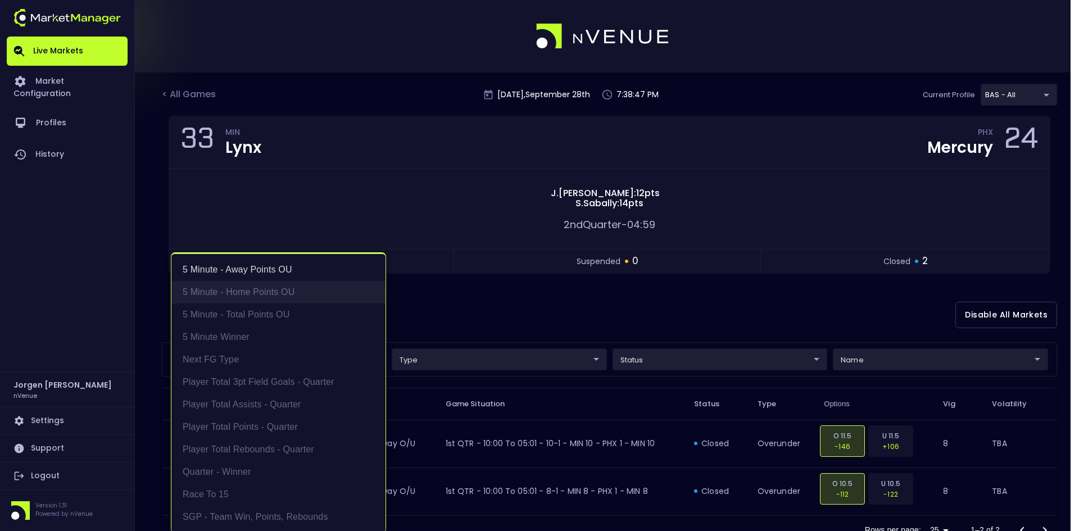
click at [254, 290] on li "5 Minute - Home Points OU" at bounding box center [278, 292] width 214 height 22
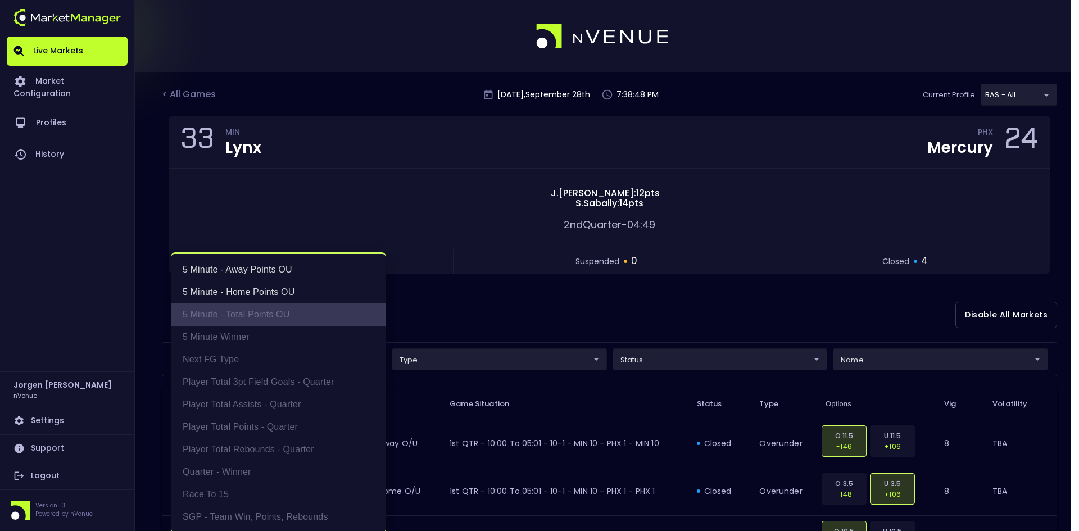
click at [253, 315] on li "5 Minute - Total Points OU" at bounding box center [278, 314] width 214 height 22
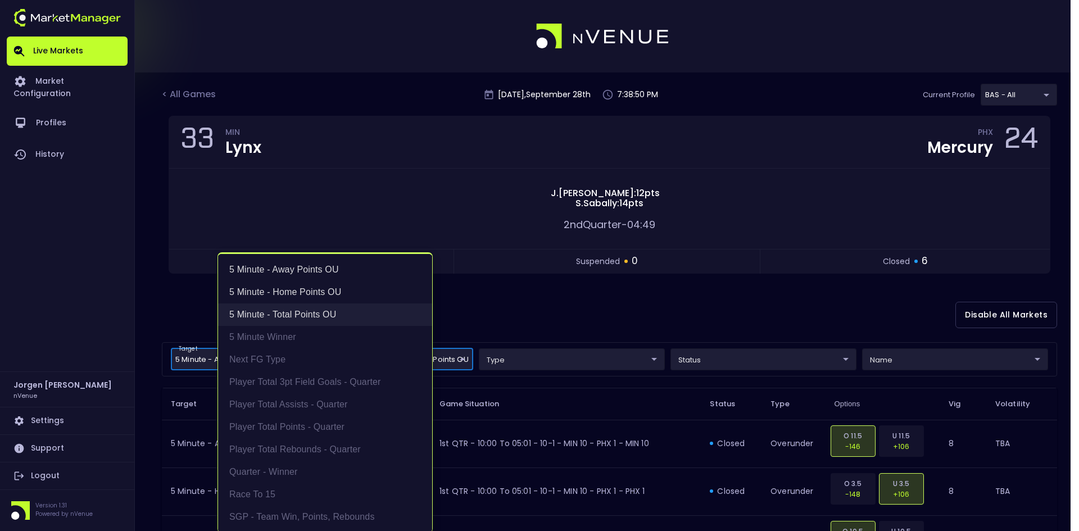
click at [253, 317] on li "5 Minute - Total Points OU" at bounding box center [325, 314] width 214 height 22
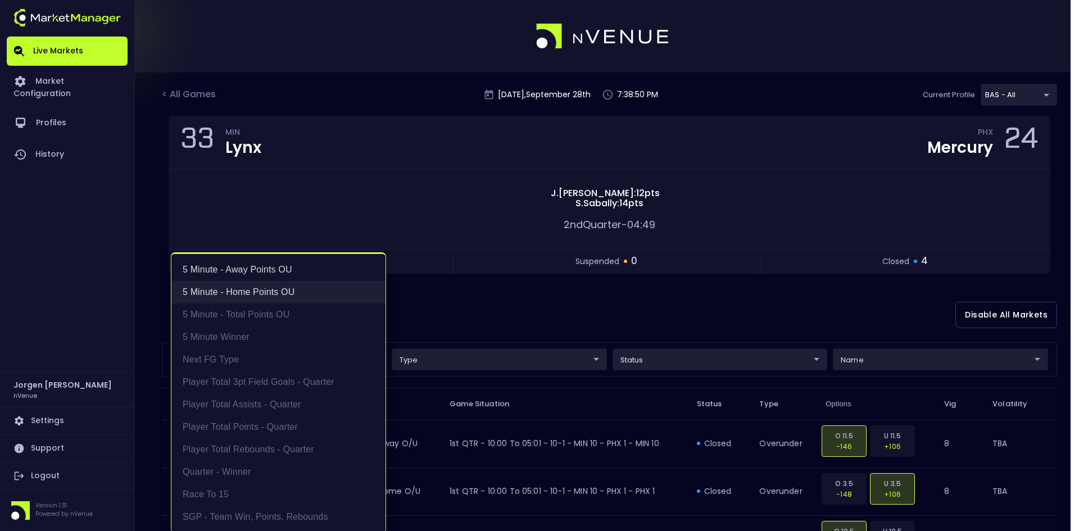
click at [259, 290] on li "5 Minute - Home Points OU" at bounding box center [278, 292] width 214 height 22
type input "5 Minute - Away Points OU"
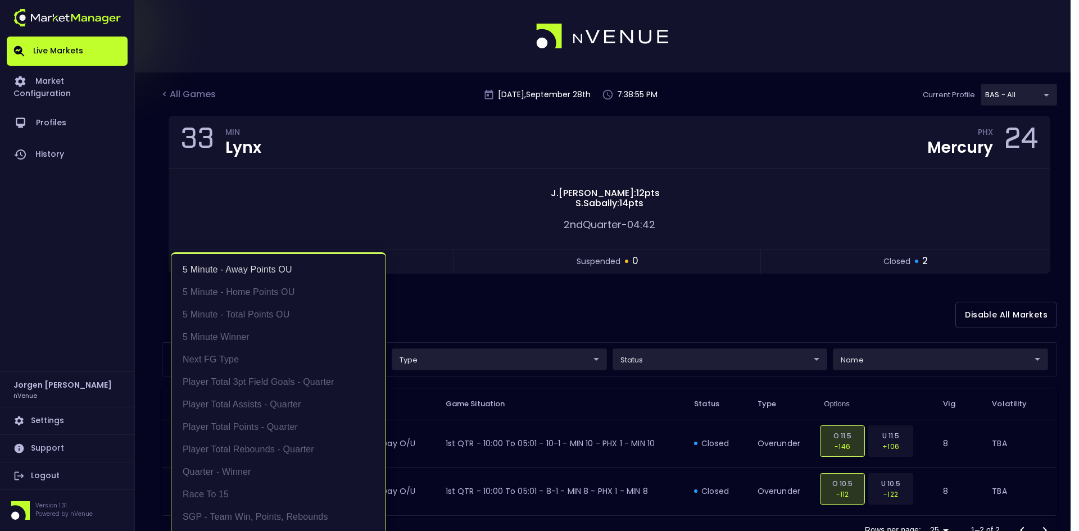
click at [498, 306] on div at bounding box center [539, 265] width 1079 height 531
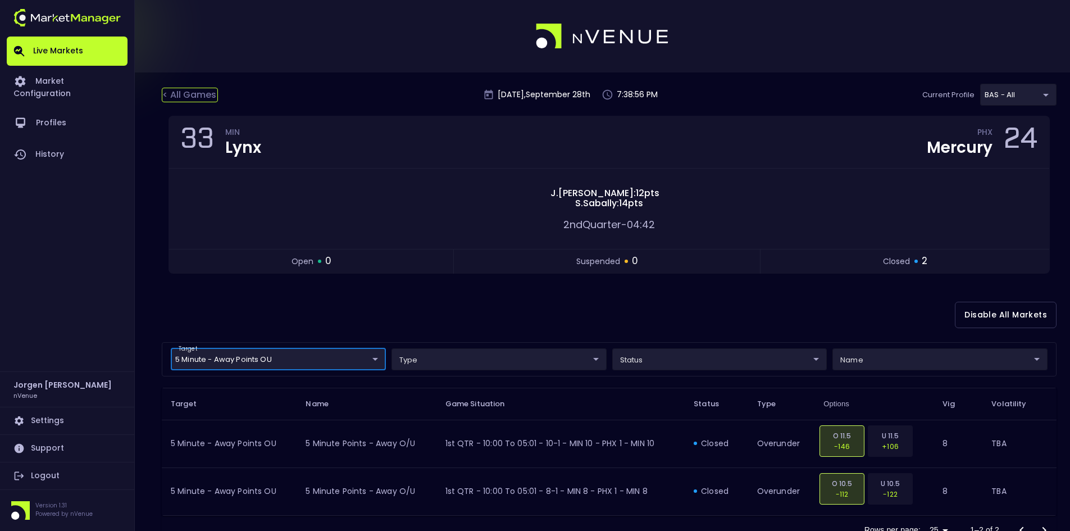
click at [203, 98] on div "< All Games" at bounding box center [190, 95] width 56 height 15
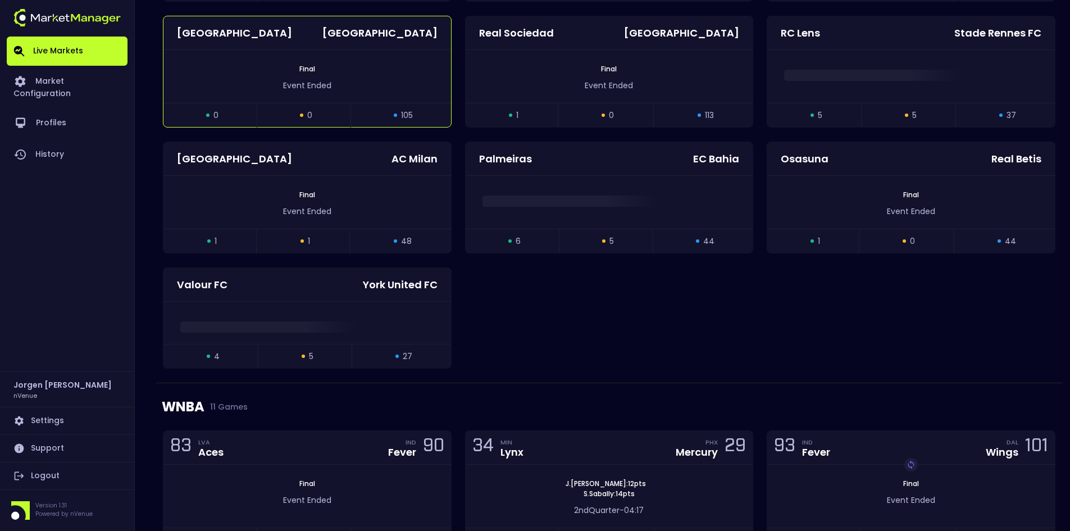
scroll to position [618, 0]
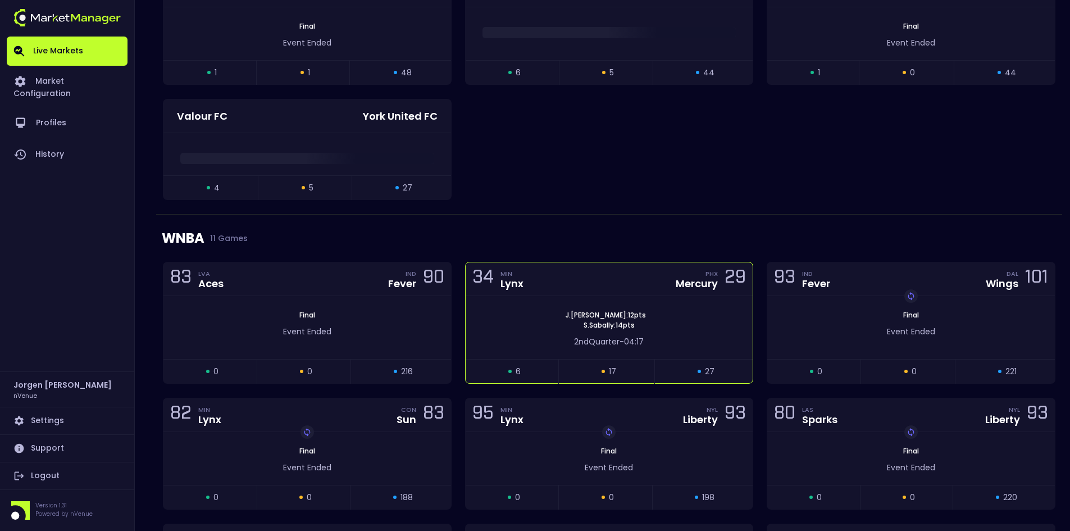
click at [502, 315] on div "[PERSON_NAME] : 12 pts [PERSON_NAME] : 14 pts" at bounding box center [610, 320] width 288 height 20
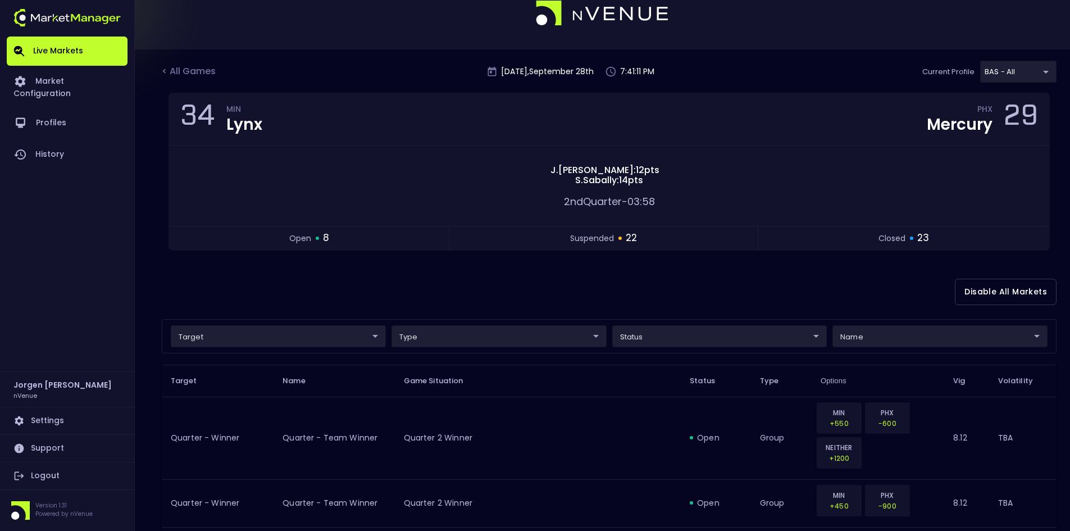
scroll to position [0, 0]
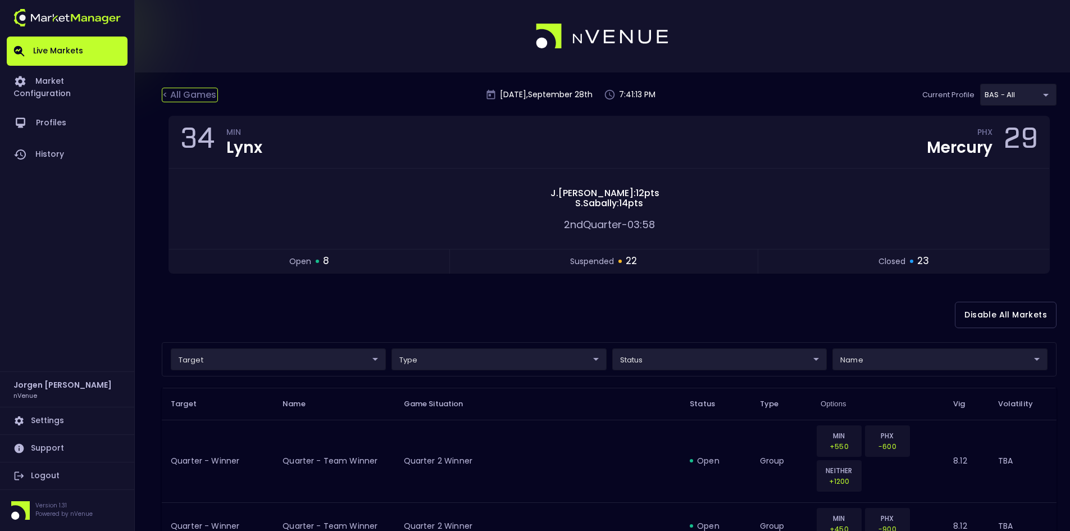
click at [197, 98] on div "< All Games" at bounding box center [190, 95] width 56 height 15
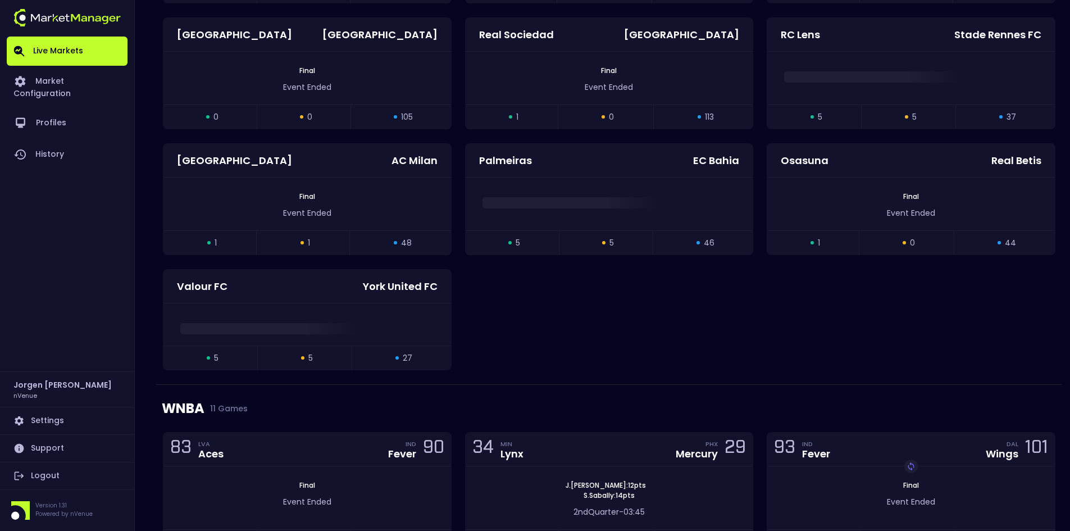
scroll to position [562, 0]
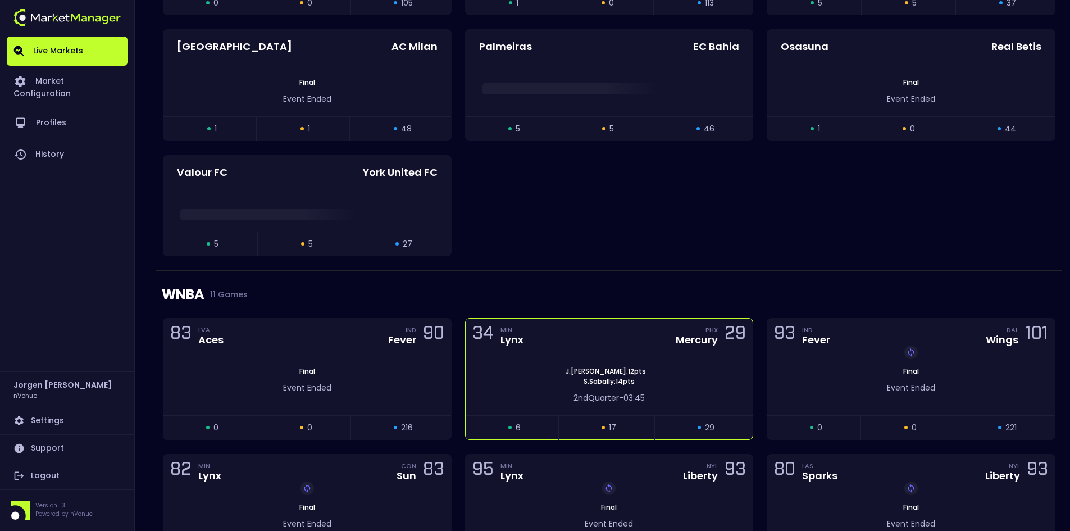
click at [533, 381] on div "[PERSON_NAME] : 12 pts [PERSON_NAME] : 14 pts" at bounding box center [610, 376] width 288 height 20
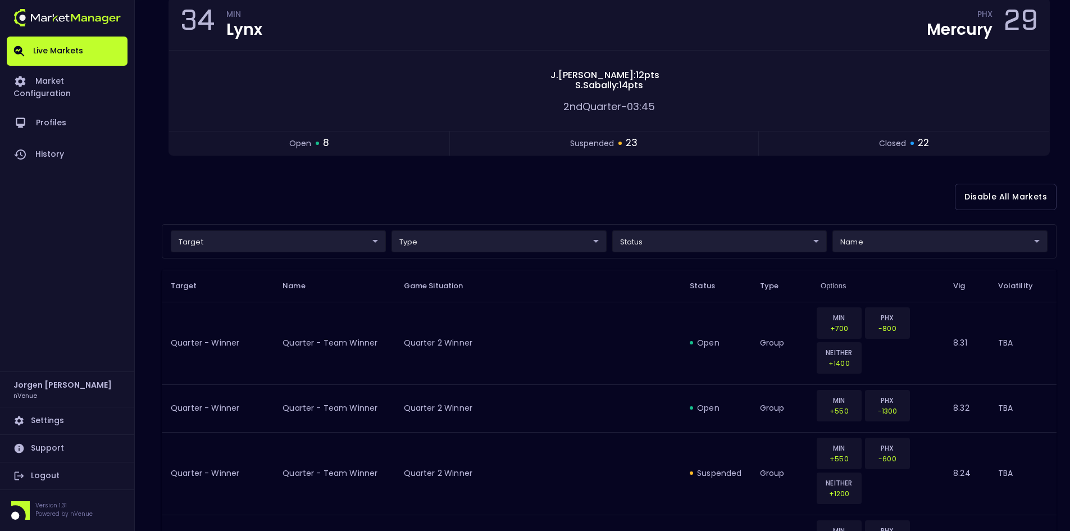
scroll to position [112, 0]
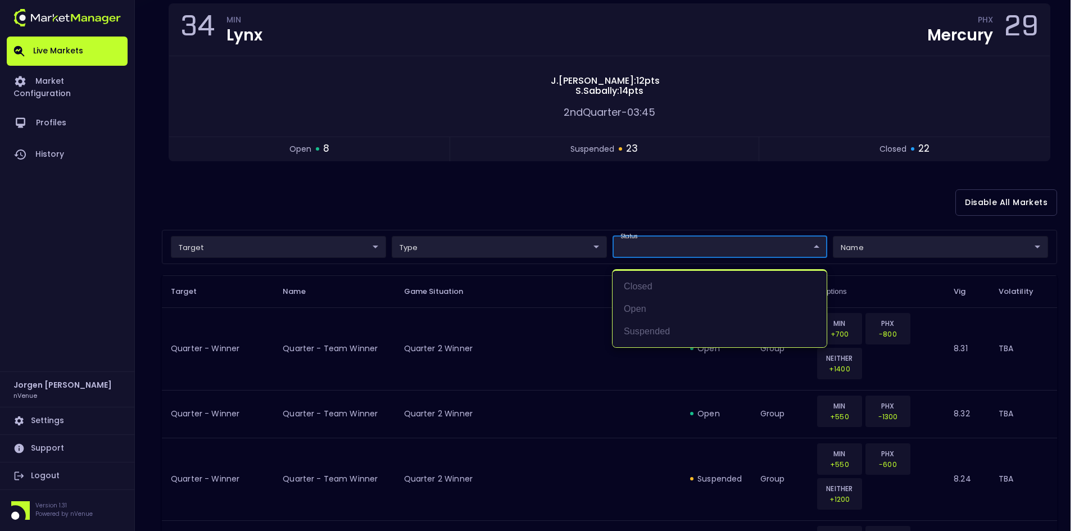
click at [637, 311] on li "open" at bounding box center [719, 309] width 214 height 22
type input "open"
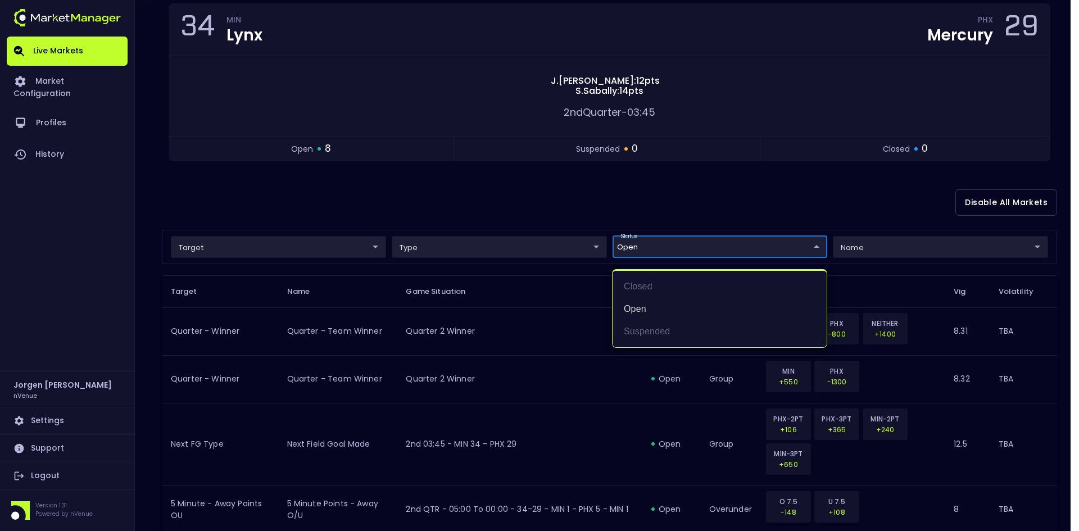
click at [607, 205] on div at bounding box center [539, 265] width 1079 height 531
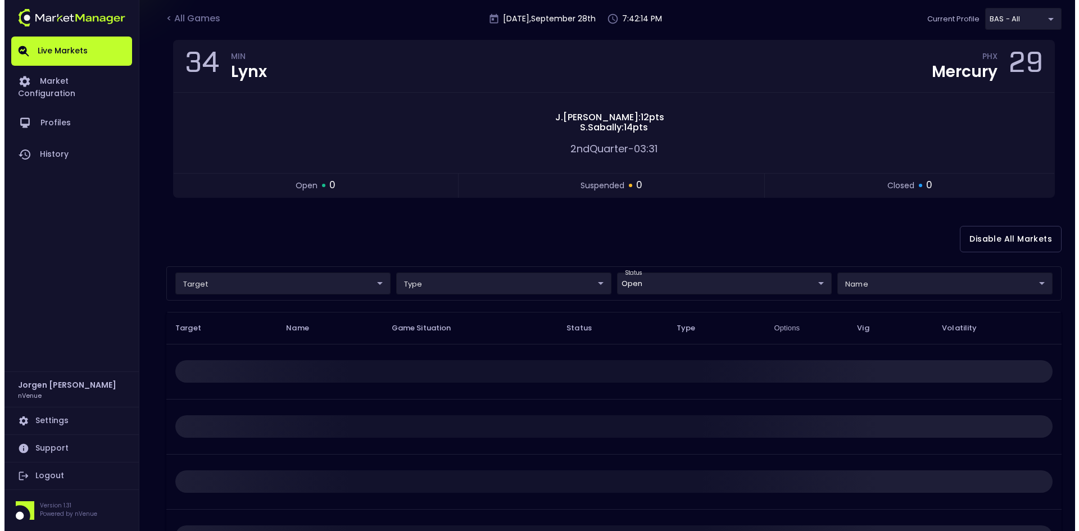
scroll to position [0, 0]
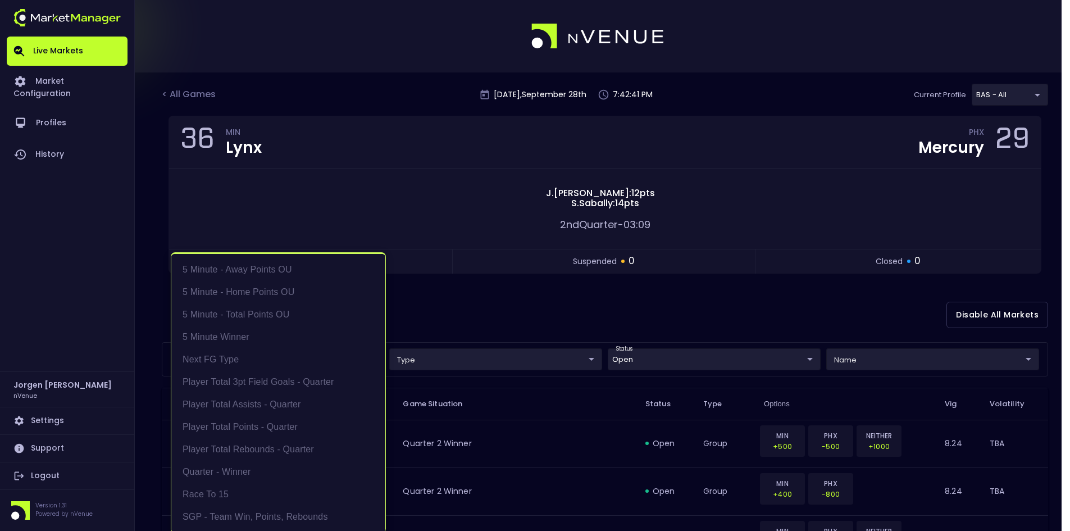
click at [316, 351] on body "Live Markets Market Configuration Profiles History [PERSON_NAME] nVenue Setting…" at bounding box center [535, 494] width 1070 height 989
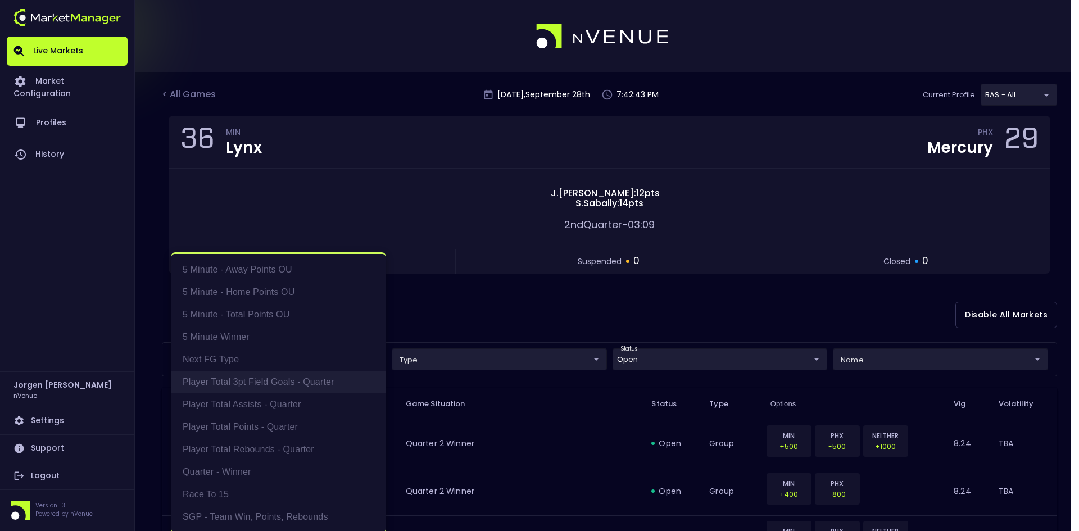
click at [257, 384] on li "Player Total 3pt Field Goals - Quarter" at bounding box center [278, 382] width 214 height 22
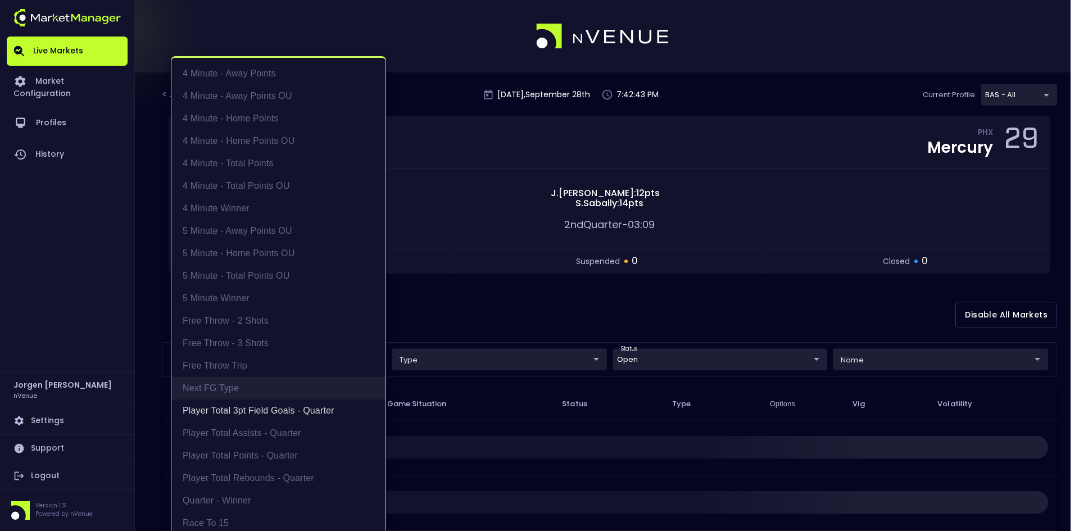
scroll to position [2, 0]
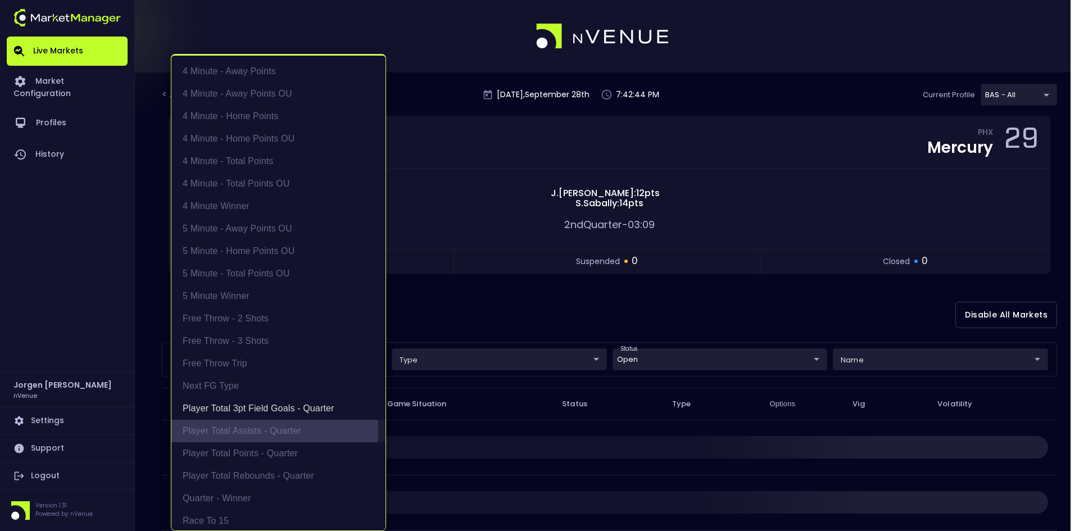
click at [252, 430] on li "Player Total Assists - Quarter" at bounding box center [278, 431] width 214 height 22
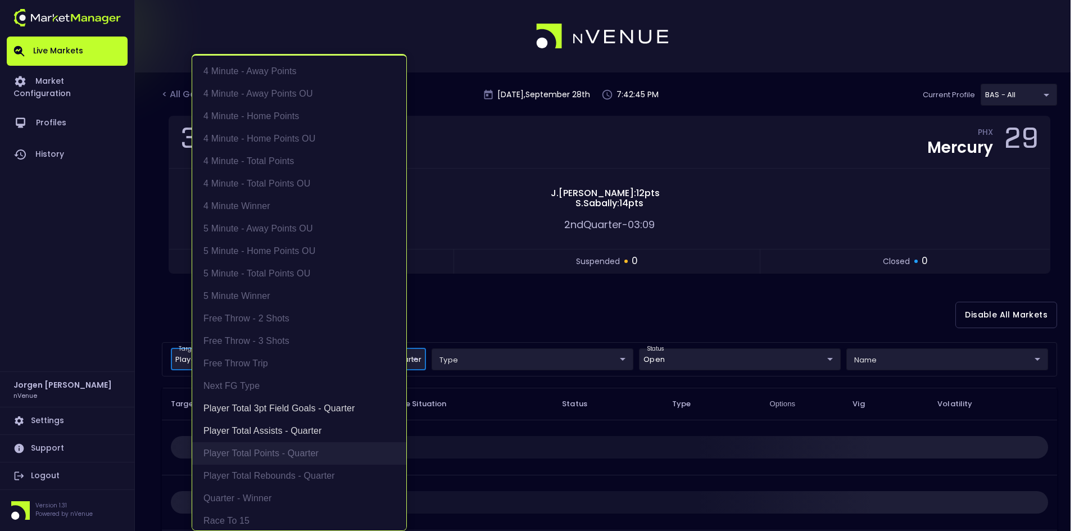
click at [252, 447] on li "Player Total Points - Quarter" at bounding box center [299, 453] width 214 height 22
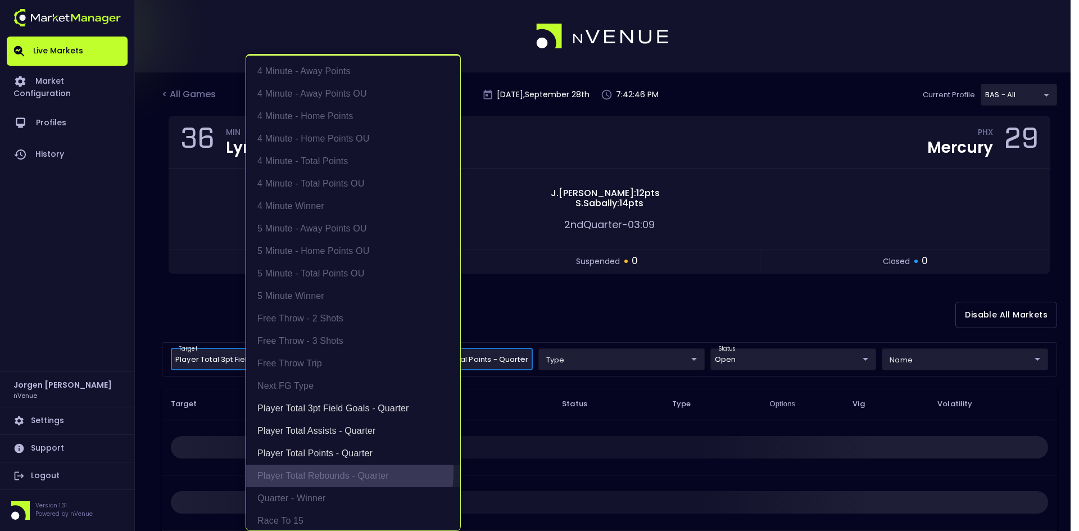
click at [305, 471] on li "Player Total Rebounds - Quarter" at bounding box center [353, 476] width 214 height 22
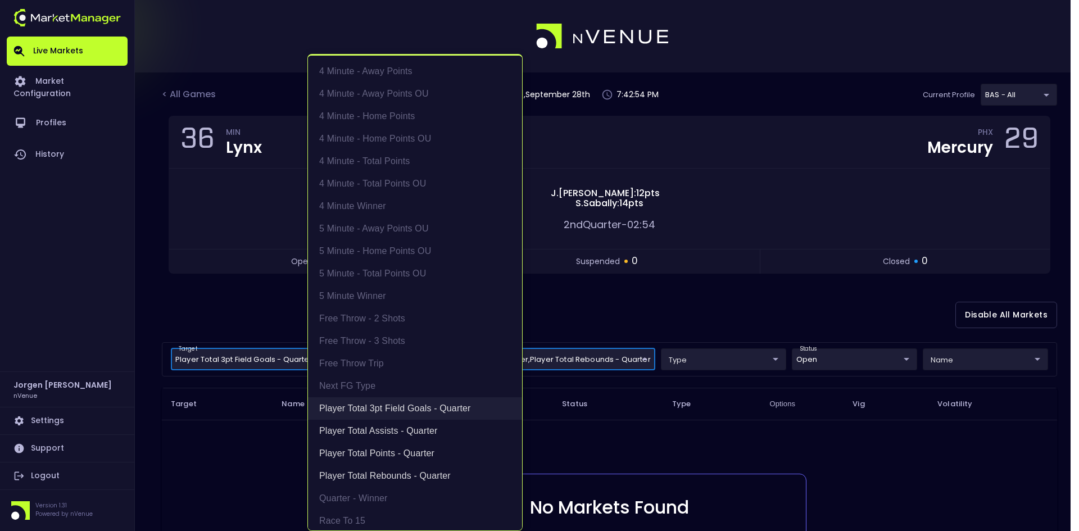
click at [402, 408] on li "Player Total 3pt Field Goals - Quarter" at bounding box center [415, 408] width 214 height 22
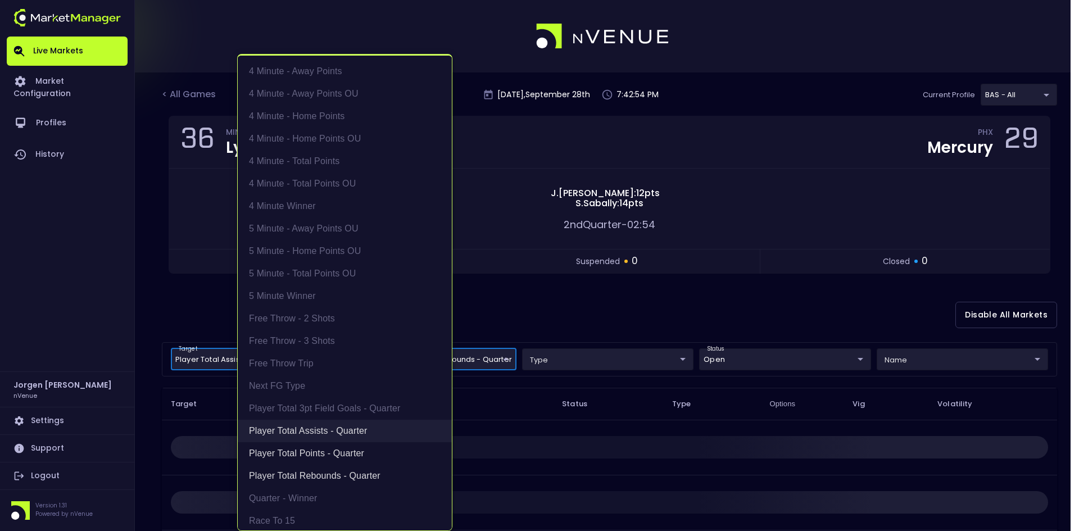
click at [348, 425] on li "Player Total Assists - Quarter" at bounding box center [345, 431] width 214 height 22
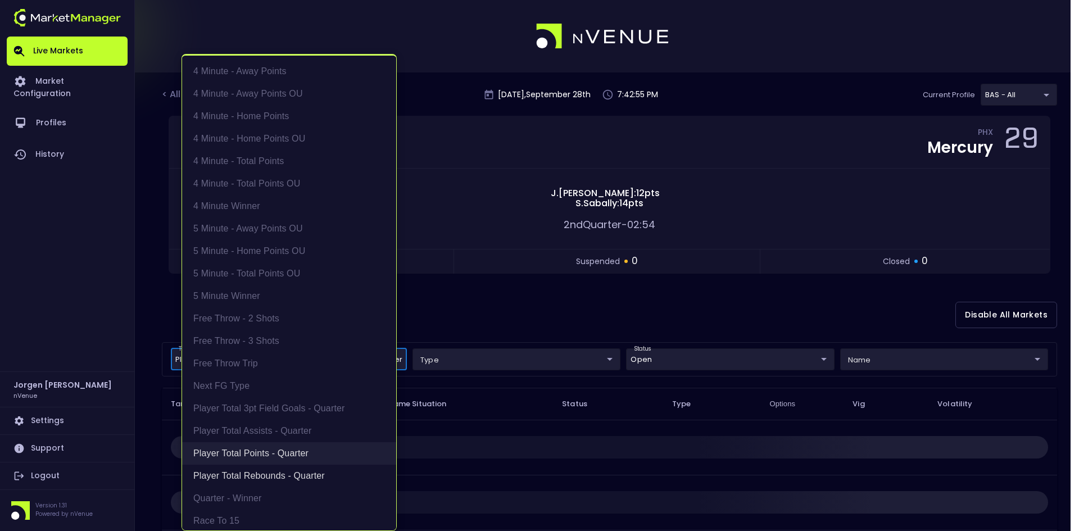
click at [292, 445] on li "Player Total Points - Quarter" at bounding box center [289, 453] width 214 height 22
type input "Player Total Rebounds - Quarter"
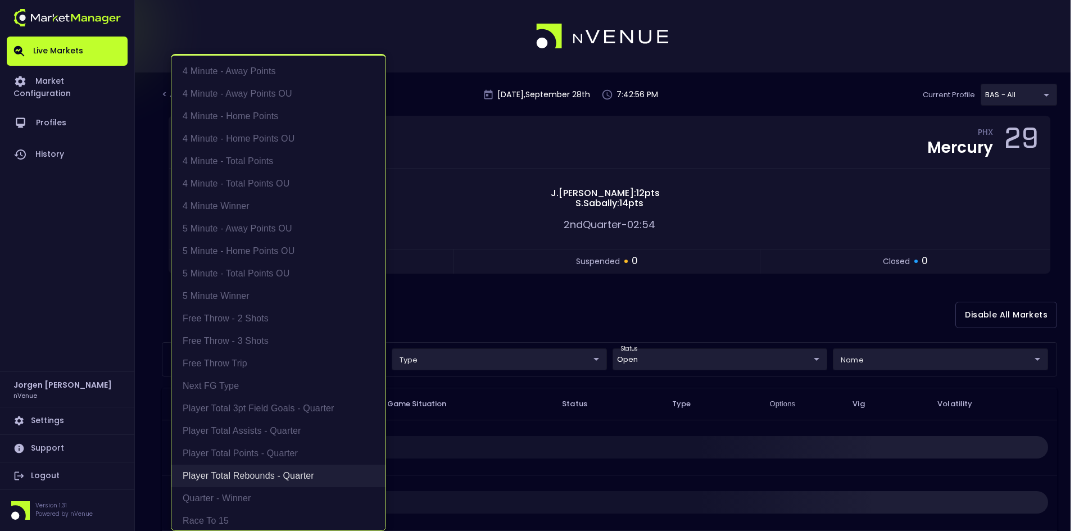
click at [280, 472] on li "Player Total Rebounds - Quarter" at bounding box center [278, 476] width 214 height 22
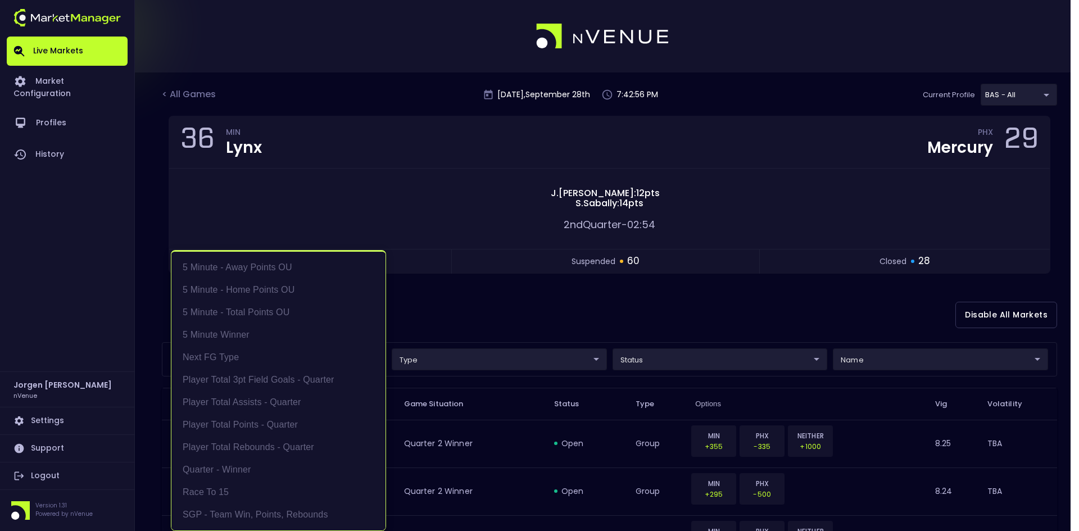
scroll to position [0, 0]
click at [592, 304] on div at bounding box center [539, 265] width 1079 height 531
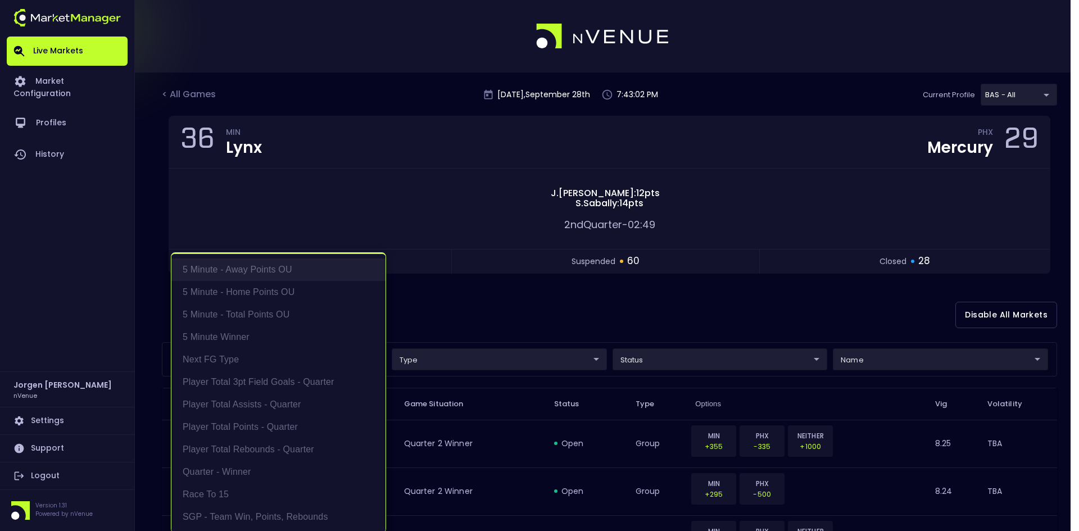
click at [249, 264] on li "5 Minute - Away Points OU" at bounding box center [278, 269] width 214 height 22
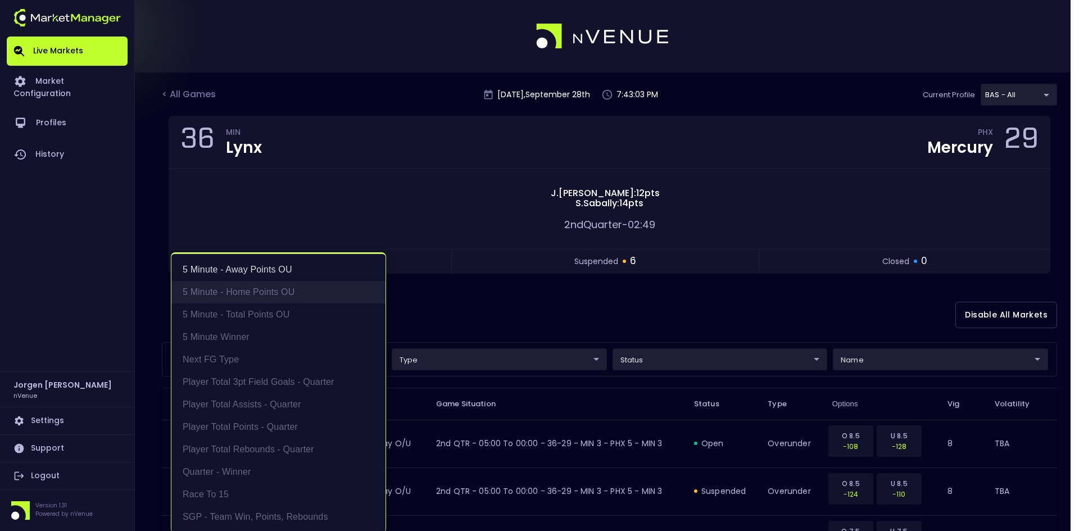
click at [248, 290] on li "5 Minute - Home Points OU" at bounding box center [278, 292] width 214 height 22
click at [246, 311] on li "5 Minute - Total Points OU" at bounding box center [278, 314] width 214 height 22
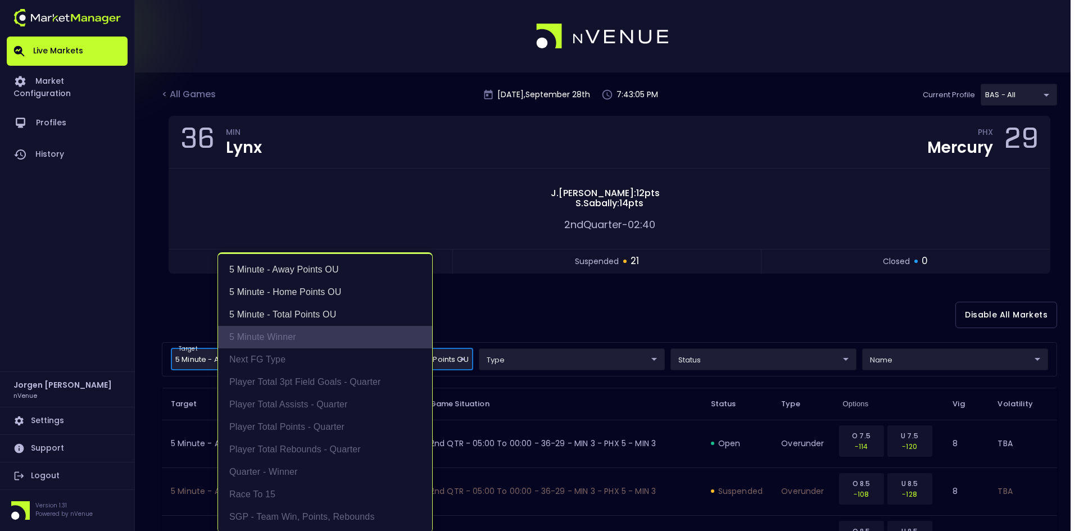
click at [261, 336] on li "5 Minute Winner" at bounding box center [325, 337] width 214 height 22
type input "5 Minute - Away Points OU,5 Minute - Home Points OU,5 Minute - Total Points OU,…"
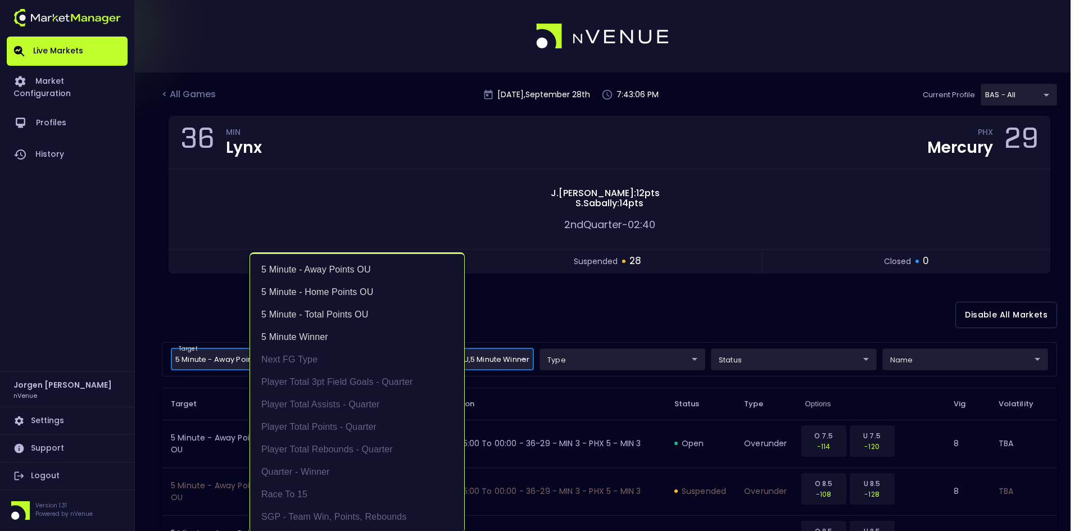
click at [542, 302] on div at bounding box center [539, 265] width 1079 height 531
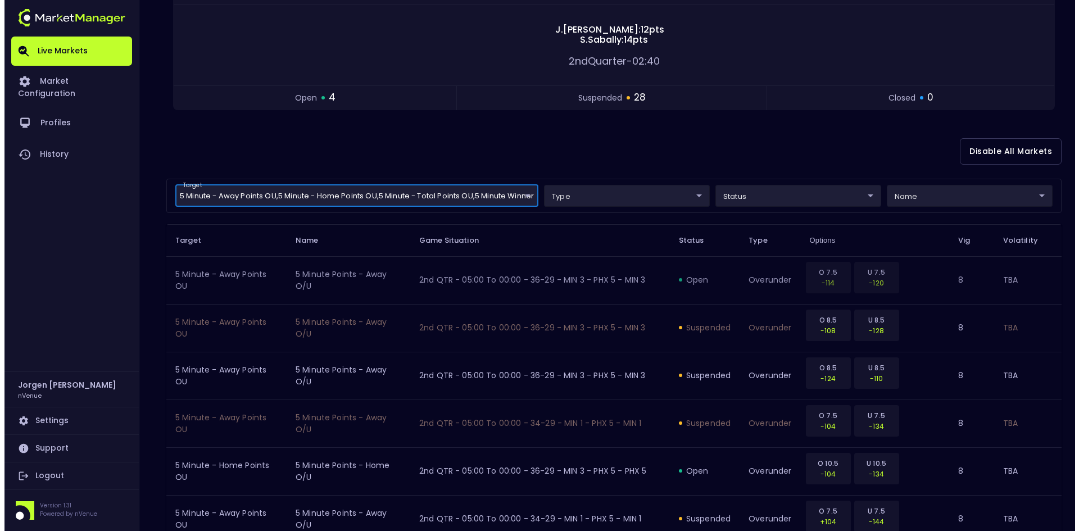
scroll to position [225, 0]
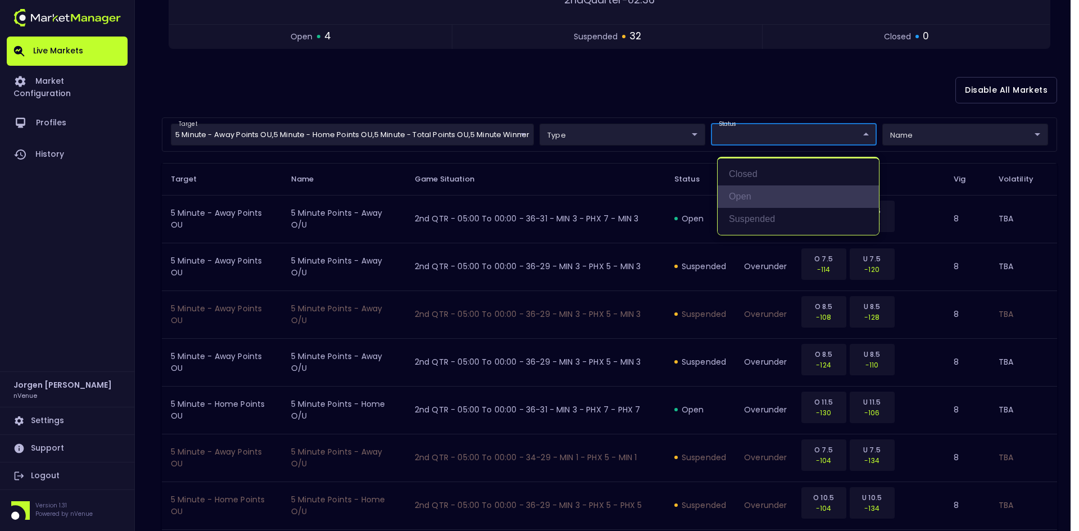
click at [735, 189] on li "open" at bounding box center [797, 196] width 161 height 22
type input "open"
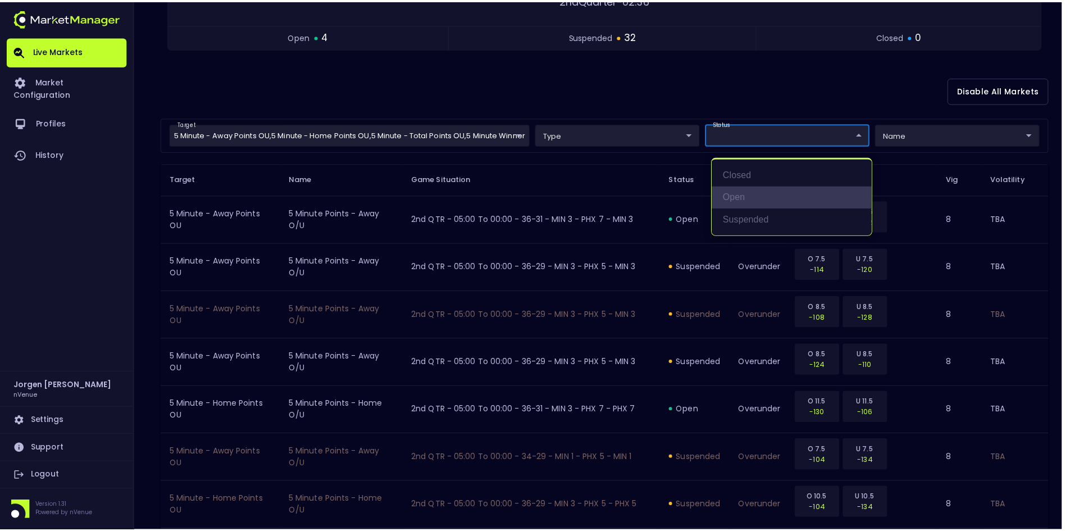
scroll to position [171, 0]
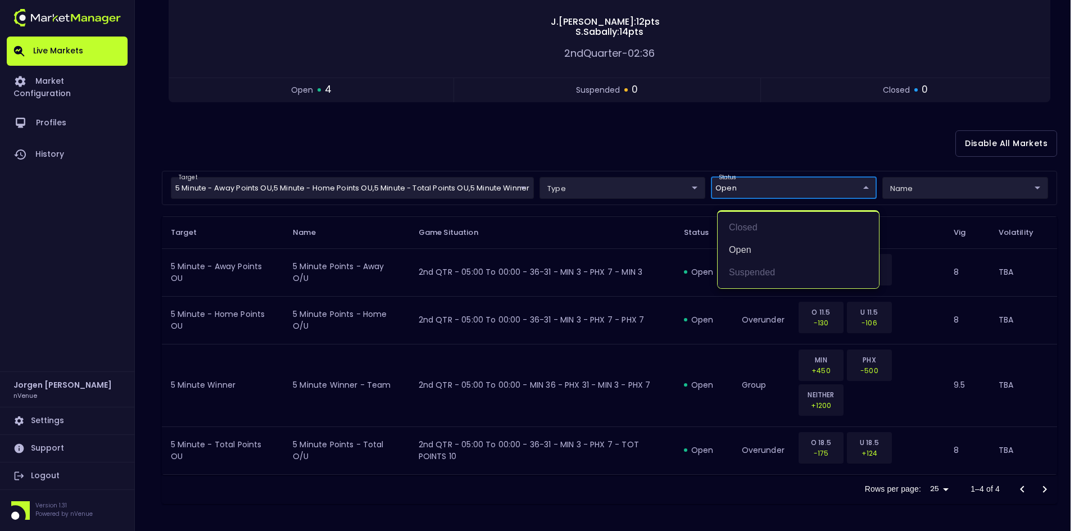
click at [650, 142] on div at bounding box center [539, 265] width 1079 height 531
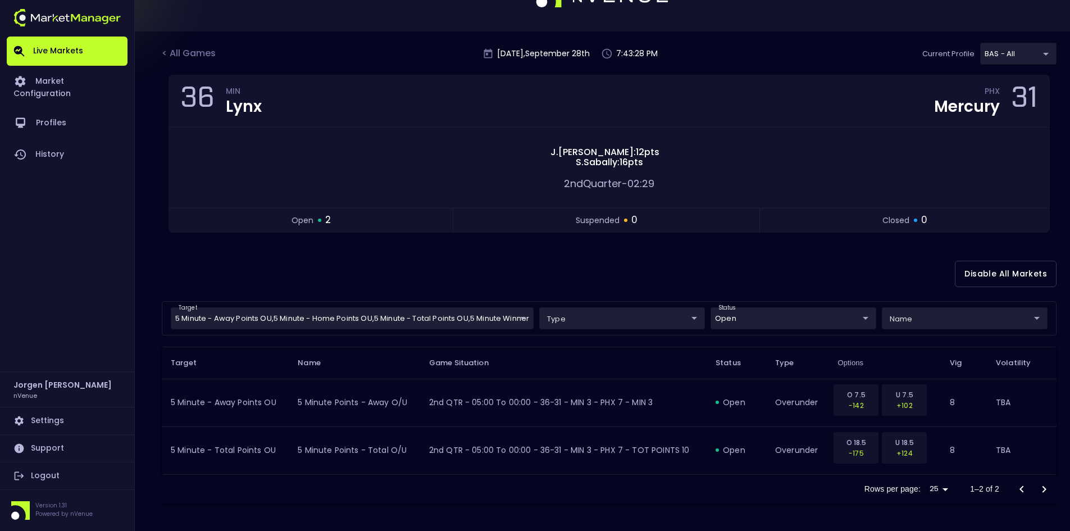
scroll to position [0, 0]
